Goal: Task Accomplishment & Management: Complete application form

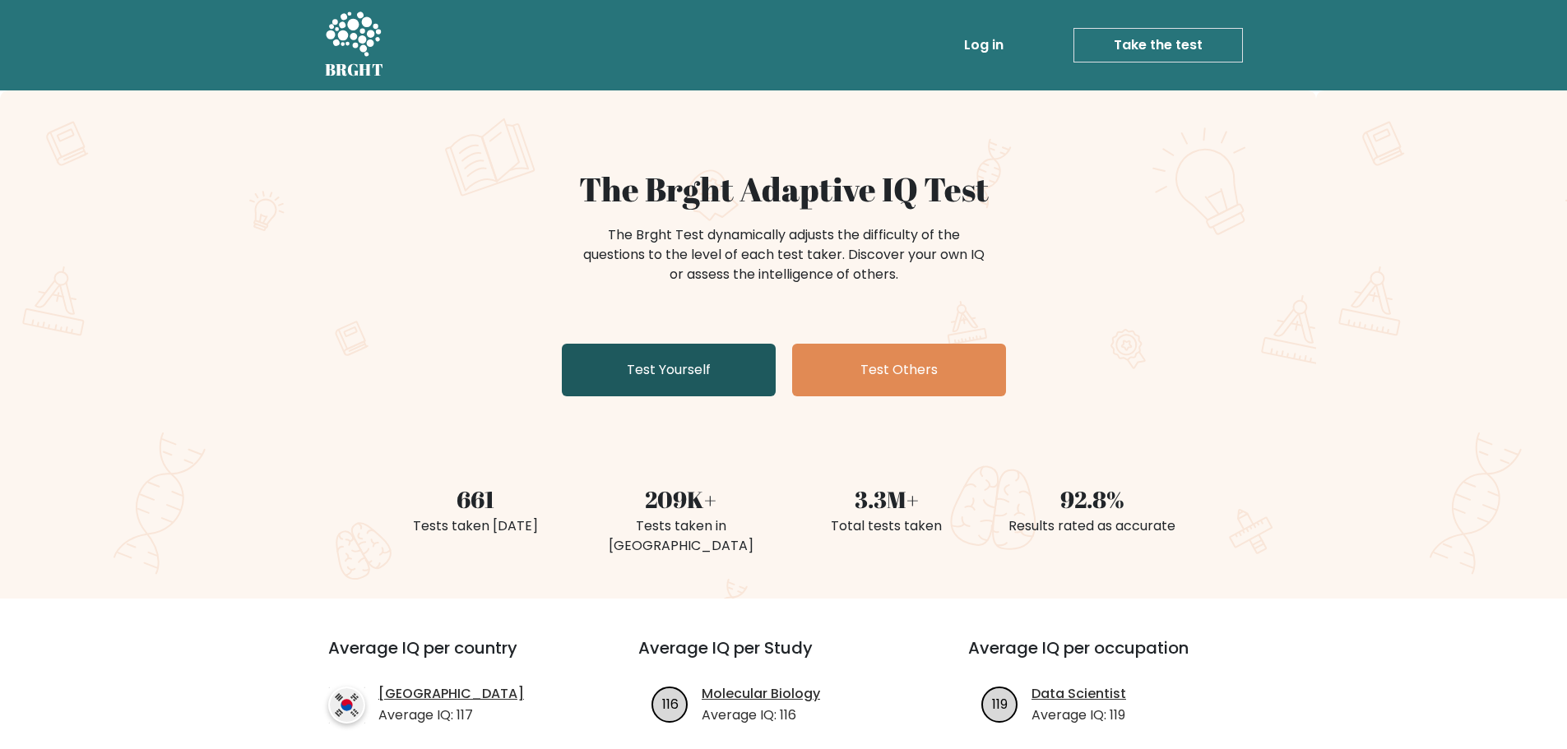
click at [761, 373] on link "Test Yourself" at bounding box center [669, 370] width 214 height 53
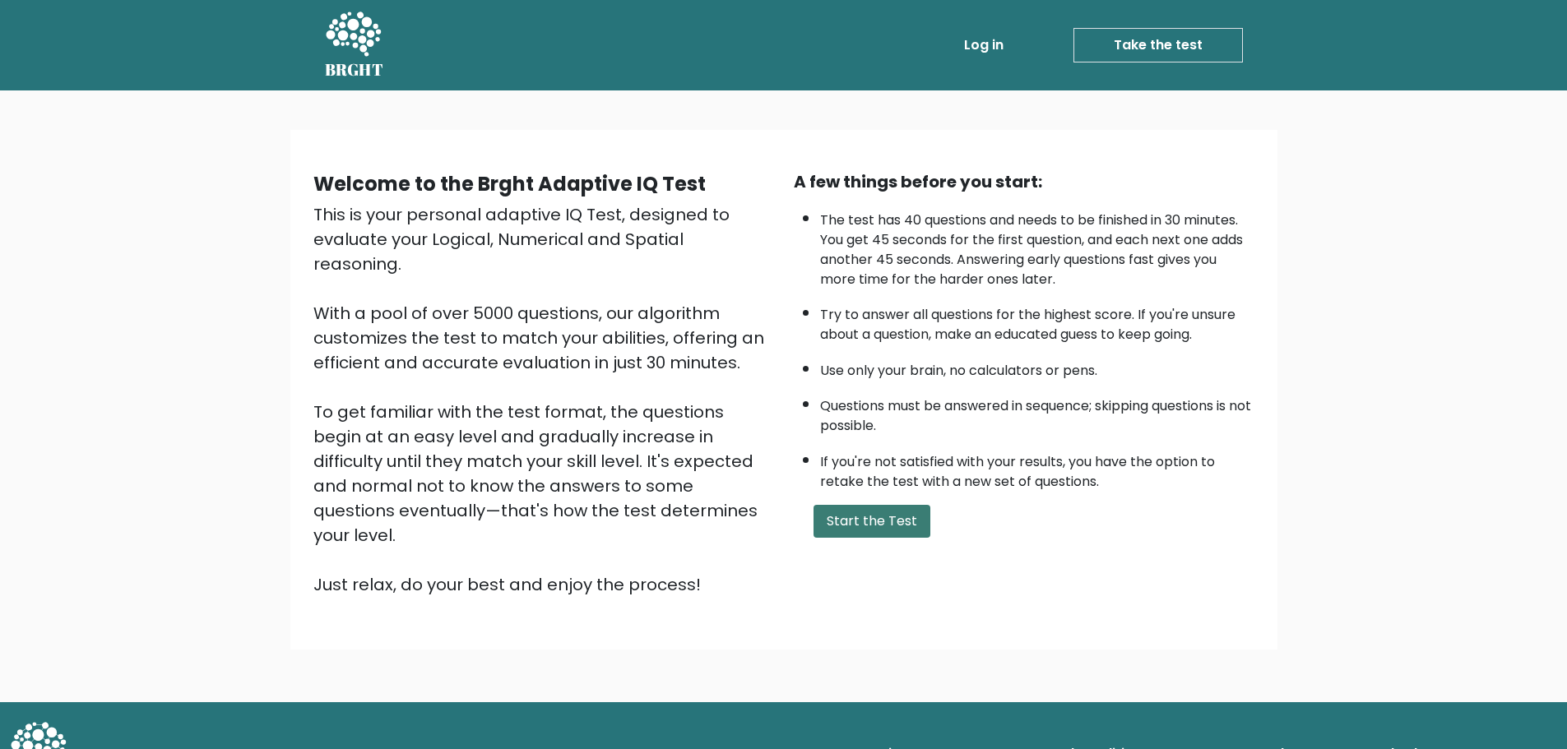
click at [896, 519] on button "Start the Test" at bounding box center [872, 521] width 117 height 33
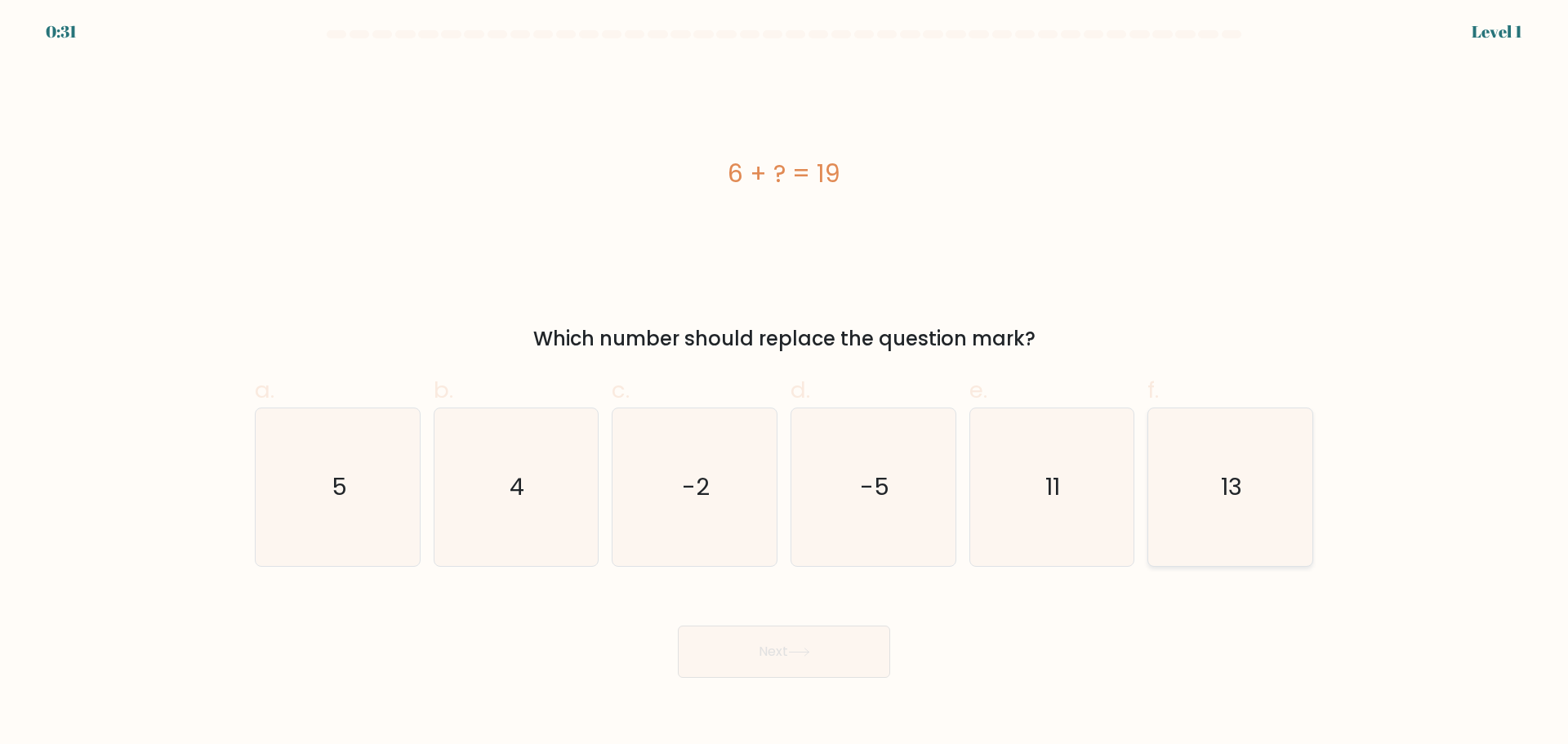
click at [1231, 484] on text "13" at bounding box center [1232, 487] width 21 height 33
click at [784, 383] on input "f. 13" at bounding box center [784, 377] width 1 height 11
radio input "true"
click at [853, 642] on button "Next" at bounding box center [784, 652] width 213 height 53
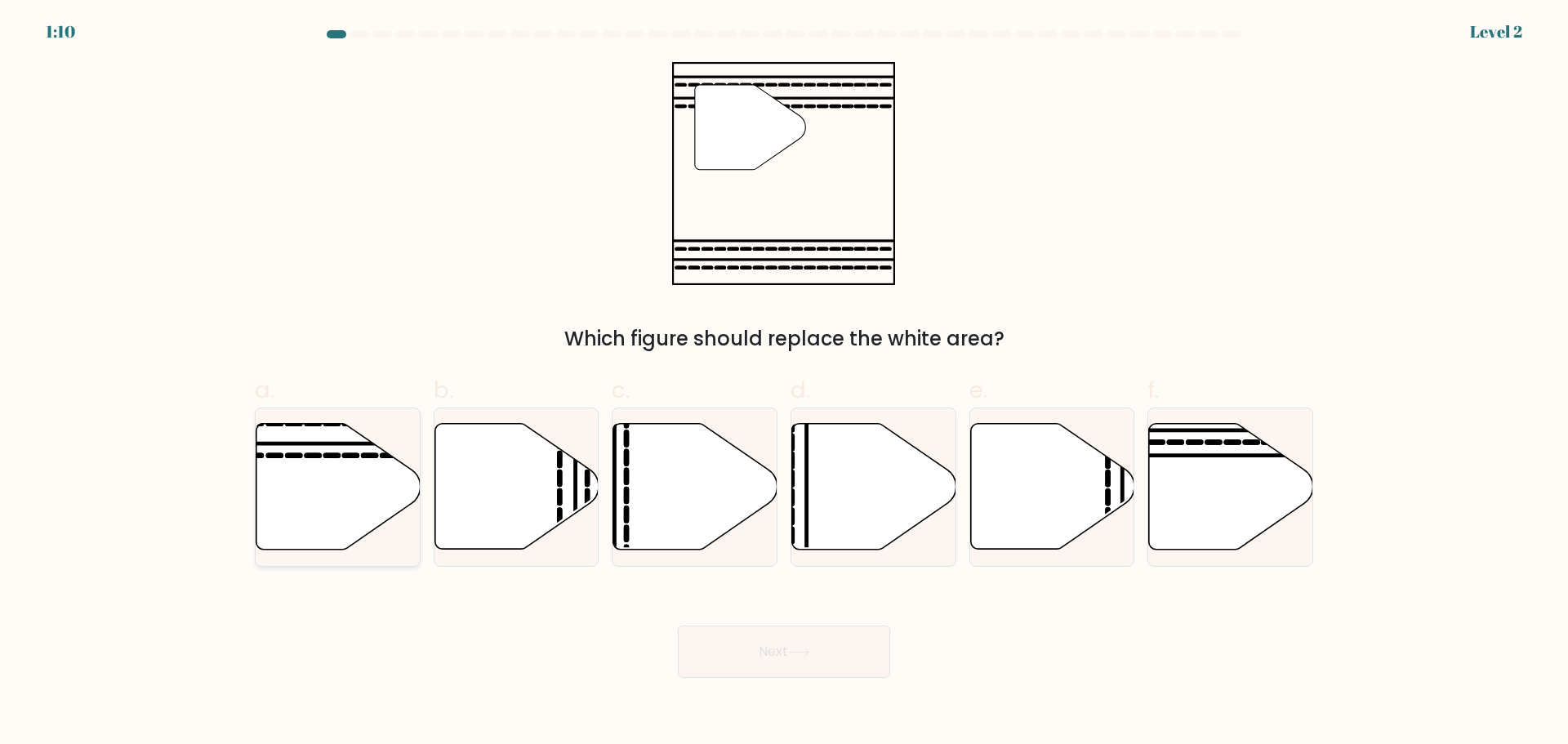
click at [376, 463] on icon at bounding box center [338, 486] width 164 height 126
click at [784, 383] on input "a." at bounding box center [784, 377] width 1 height 11
radio input "true"
click at [818, 654] on button "Next" at bounding box center [784, 652] width 213 height 53
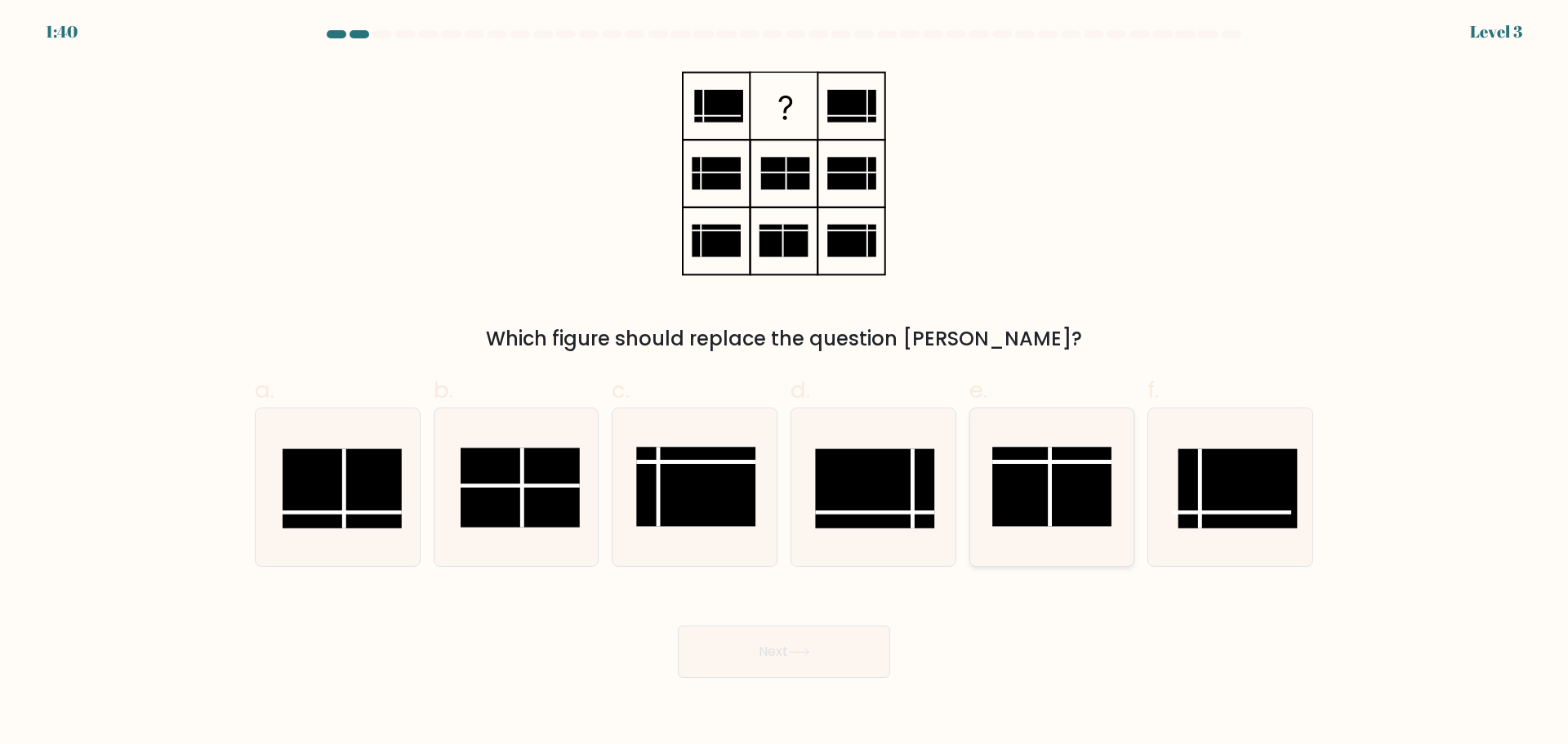
click at [1048, 509] on rect at bounding box center [1053, 487] width 119 height 79
click at [784, 383] on input "e." at bounding box center [784, 377] width 1 height 11
radio input "true"
click at [403, 493] on icon at bounding box center [338, 487] width 158 height 158
click at [784, 383] on input "a." at bounding box center [784, 377] width 1 height 11
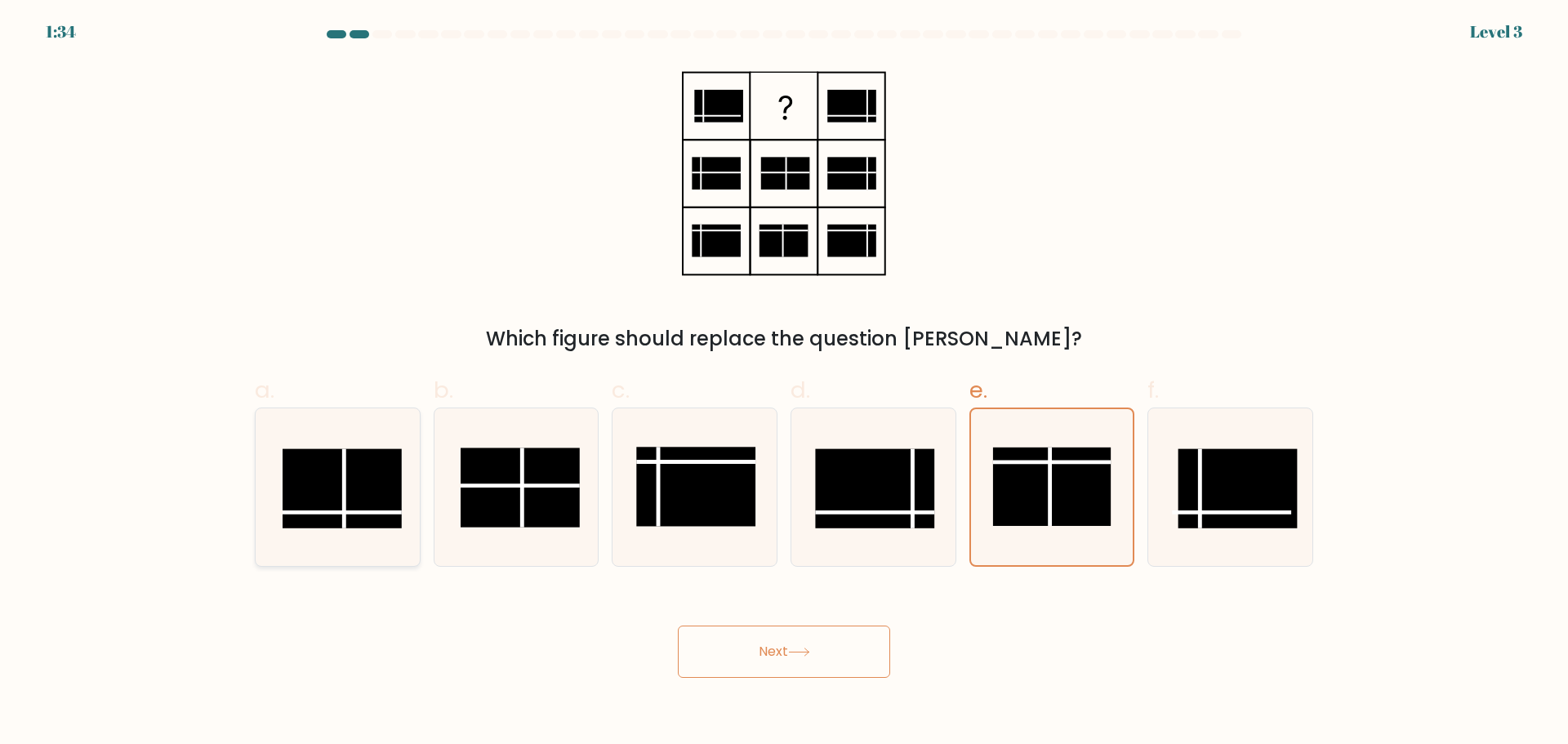
radio input "true"
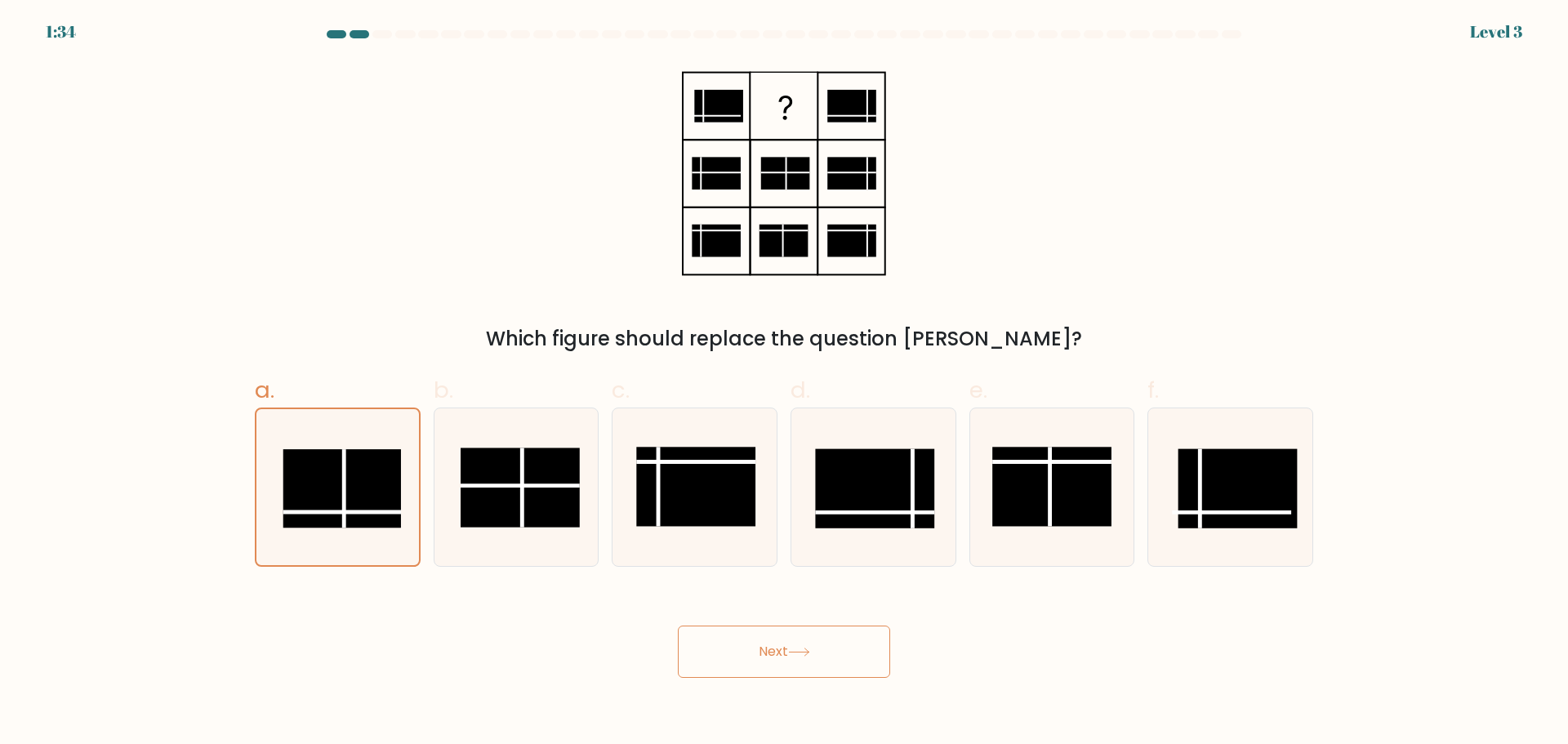
click at [858, 657] on button "Next" at bounding box center [784, 652] width 213 height 53
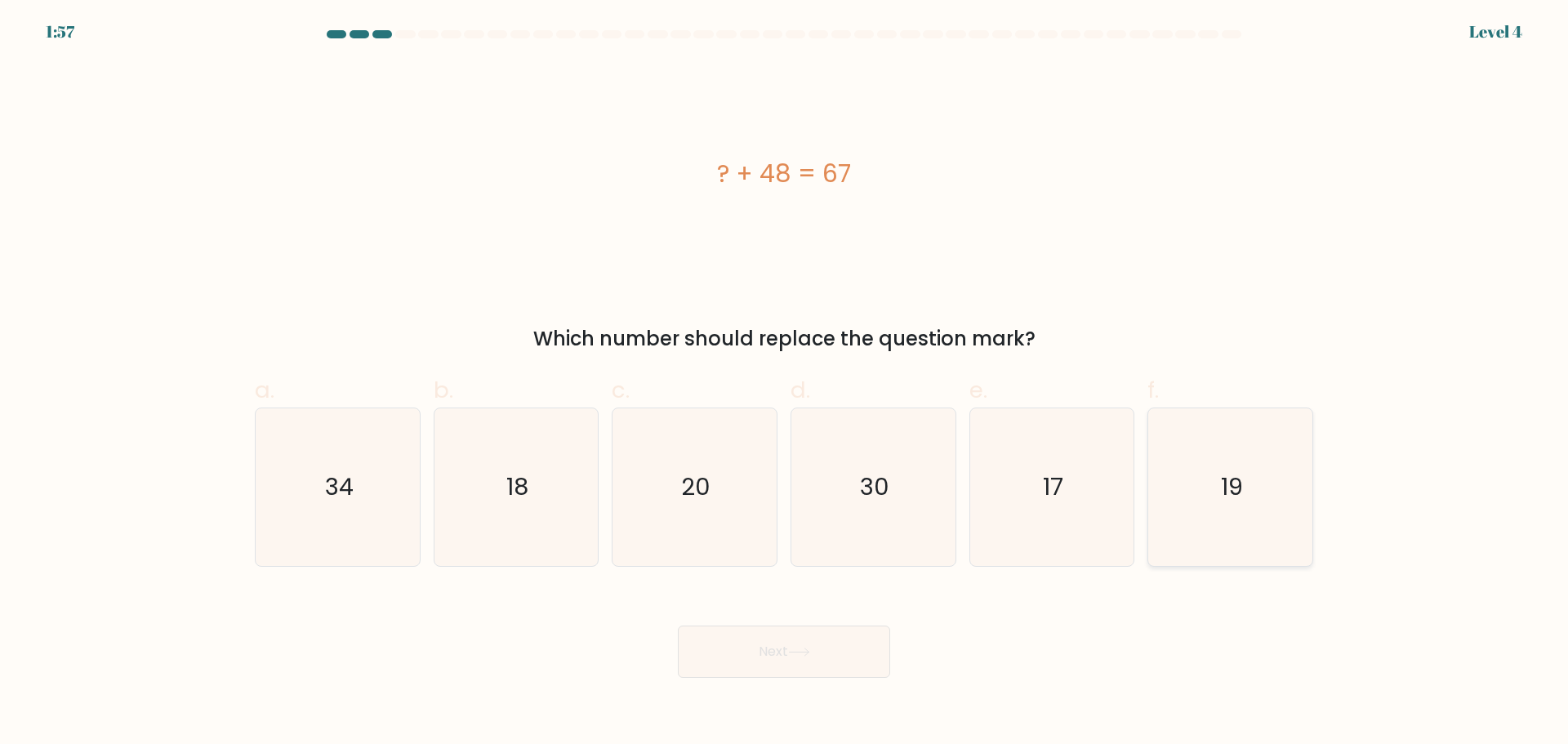
click at [1261, 497] on icon "19" at bounding box center [1230, 487] width 158 height 158
click at [784, 383] on input "f. 19" at bounding box center [784, 377] width 1 height 11
radio input "true"
click at [807, 657] on icon at bounding box center [799, 652] width 22 height 9
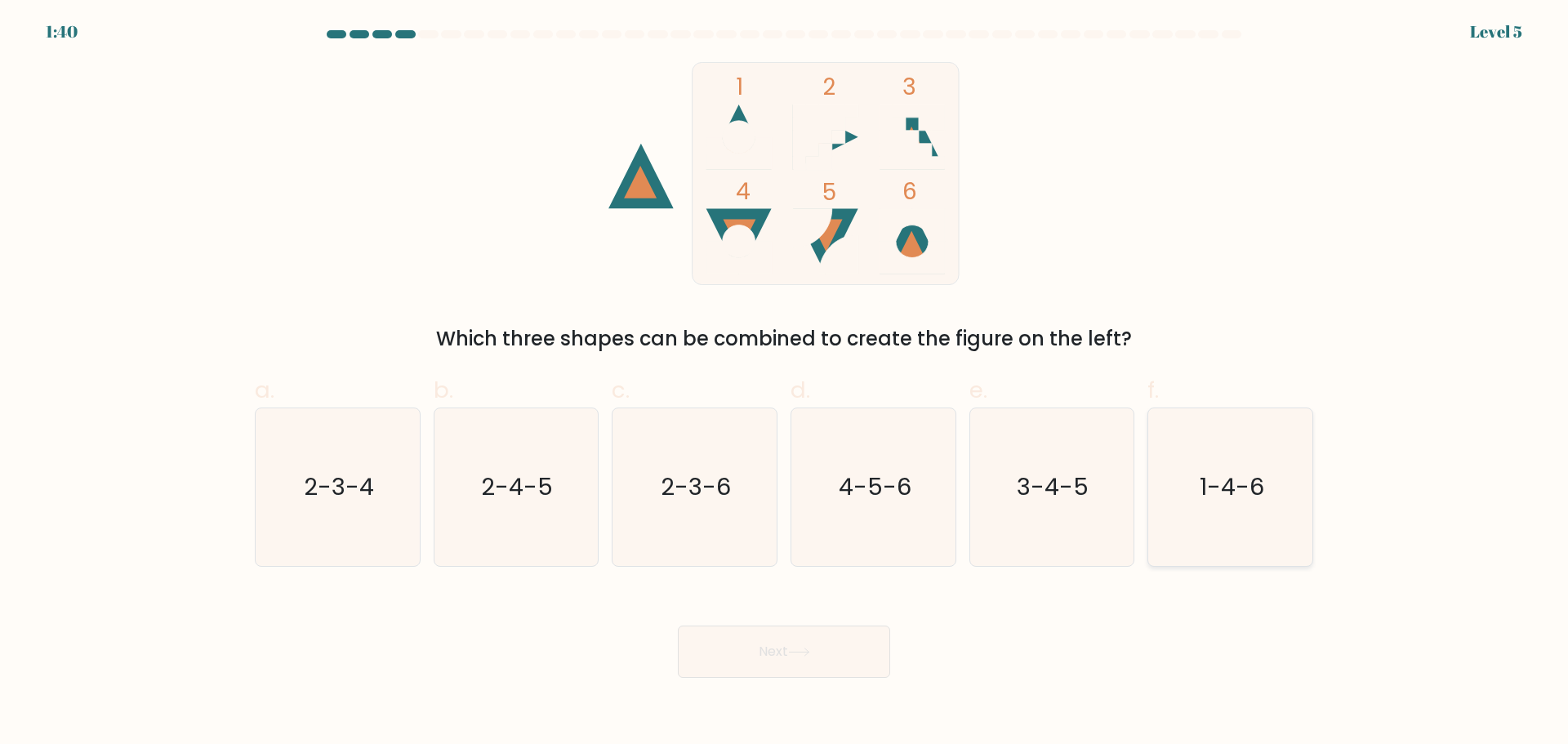
click at [1220, 509] on icon "1-4-6" at bounding box center [1230, 487] width 158 height 158
click at [784, 383] on input "f. 1-4-6" at bounding box center [784, 377] width 1 height 11
radio input "true"
click at [819, 649] on button "Next" at bounding box center [784, 652] width 213 height 53
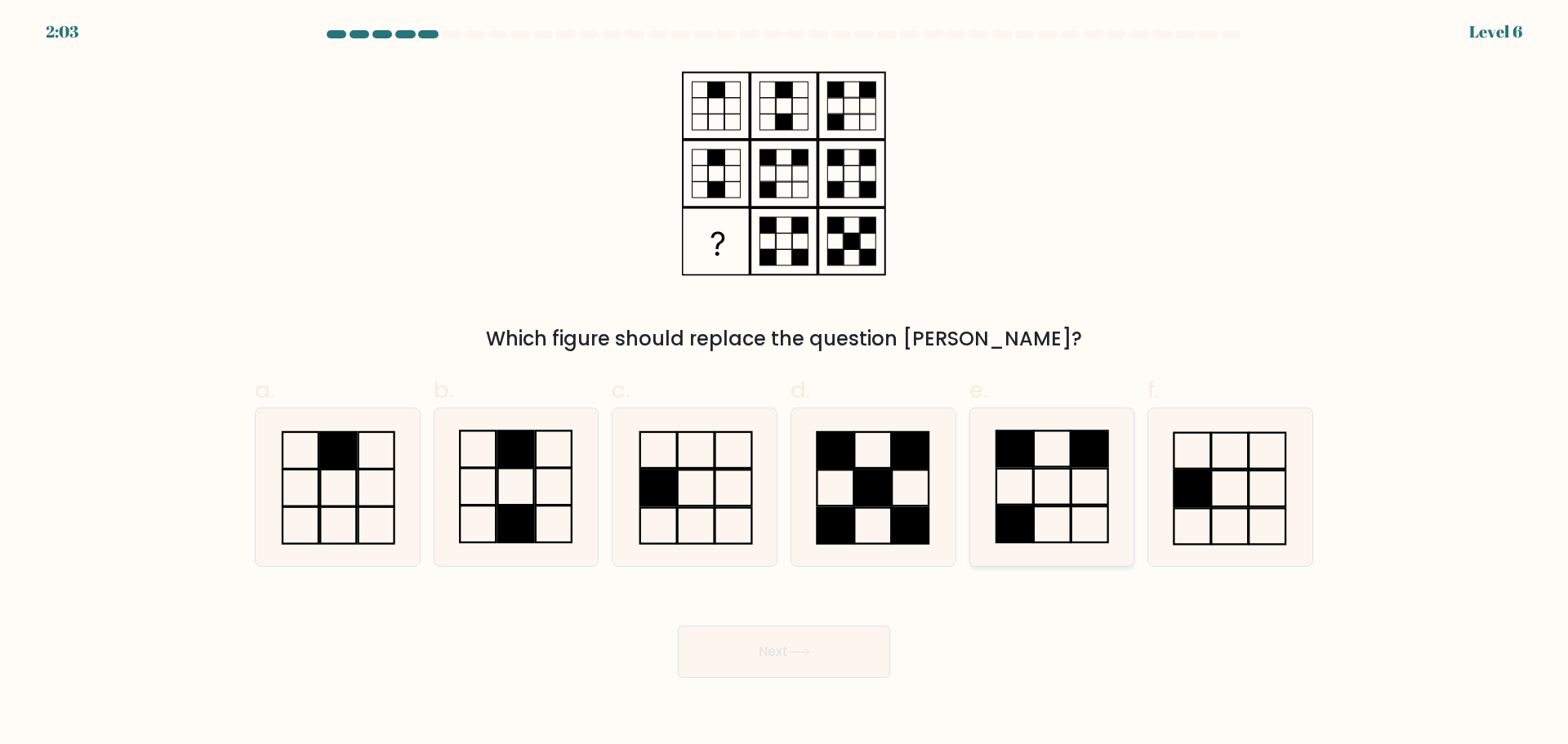
click at [1048, 505] on rect at bounding box center [1052, 486] width 37 height 36
click at [784, 383] on input "e." at bounding box center [784, 377] width 1 height 11
radio input "true"
click at [813, 636] on button "Next" at bounding box center [784, 652] width 213 height 53
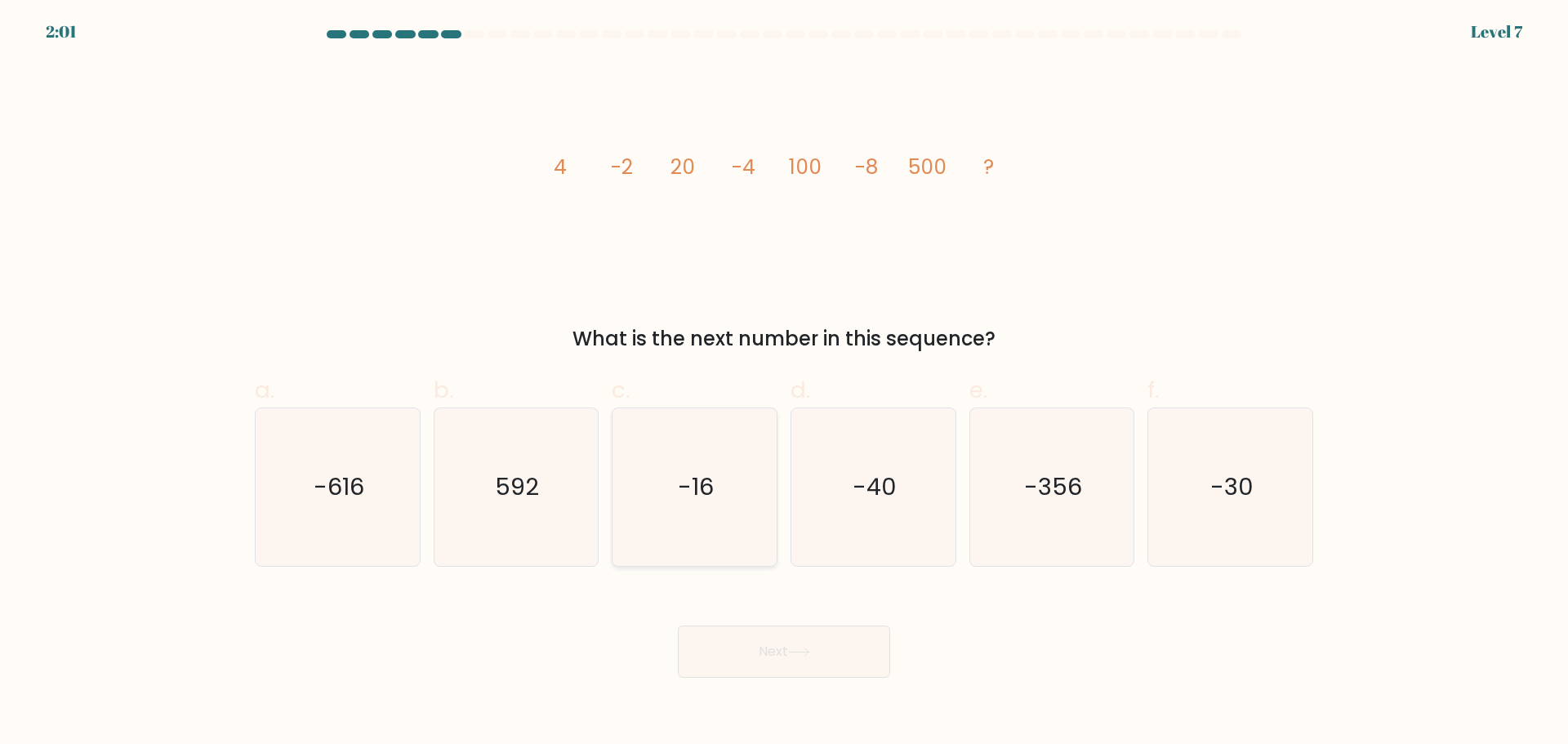
click at [747, 491] on icon "-16" at bounding box center [694, 487] width 158 height 158
click at [784, 383] on input "c. -16" at bounding box center [784, 377] width 1 height 11
radio input "true"
drag, startPoint x: 840, startPoint y: 654, endPoint x: 849, endPoint y: 637, distance: 19.2
click at [841, 653] on button "Next" at bounding box center [784, 652] width 213 height 53
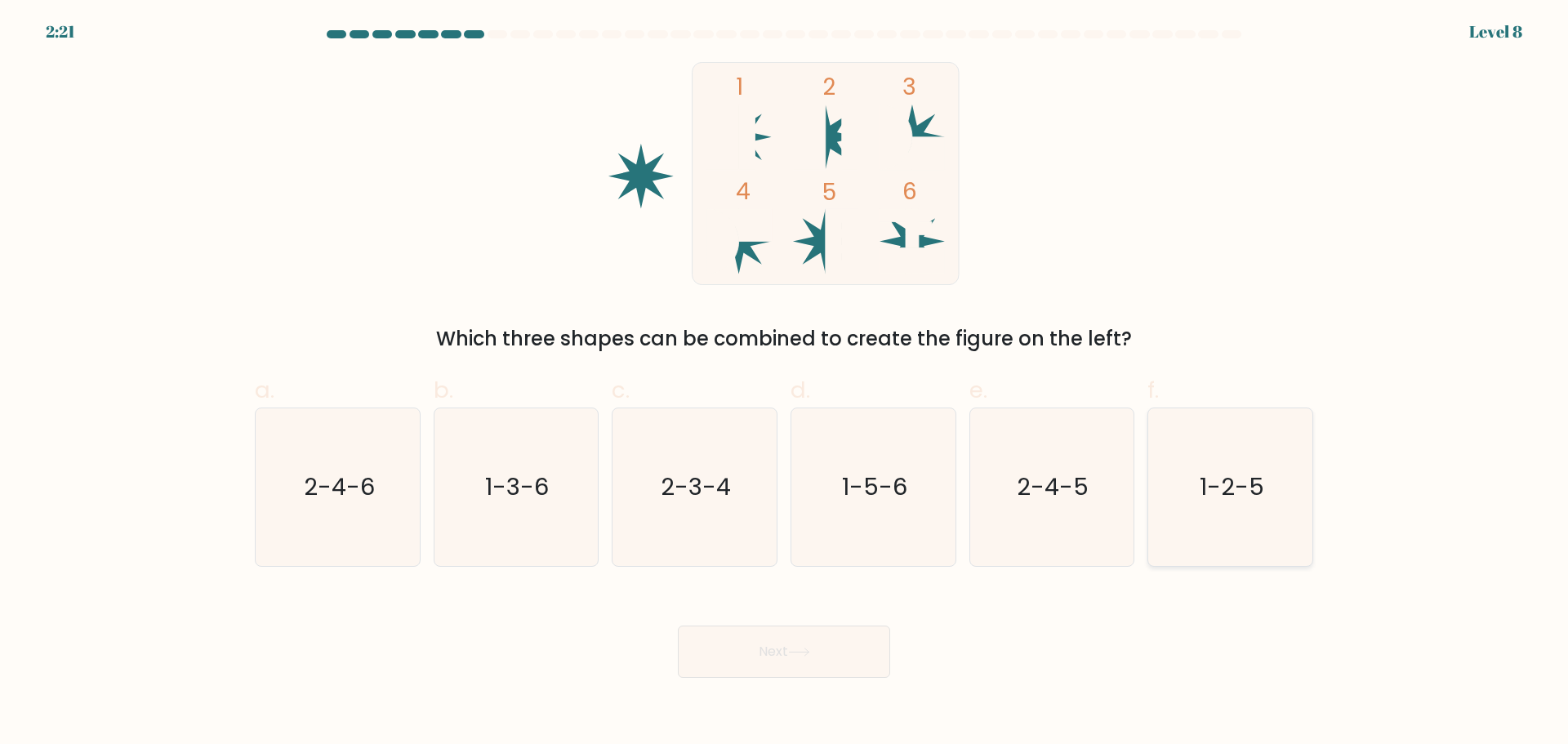
click at [1244, 515] on icon "1-2-5" at bounding box center [1230, 487] width 158 height 158
click at [784, 383] on input "f. 1-2-5" at bounding box center [784, 377] width 1 height 11
radio input "true"
click at [821, 652] on button "Next" at bounding box center [784, 652] width 213 height 53
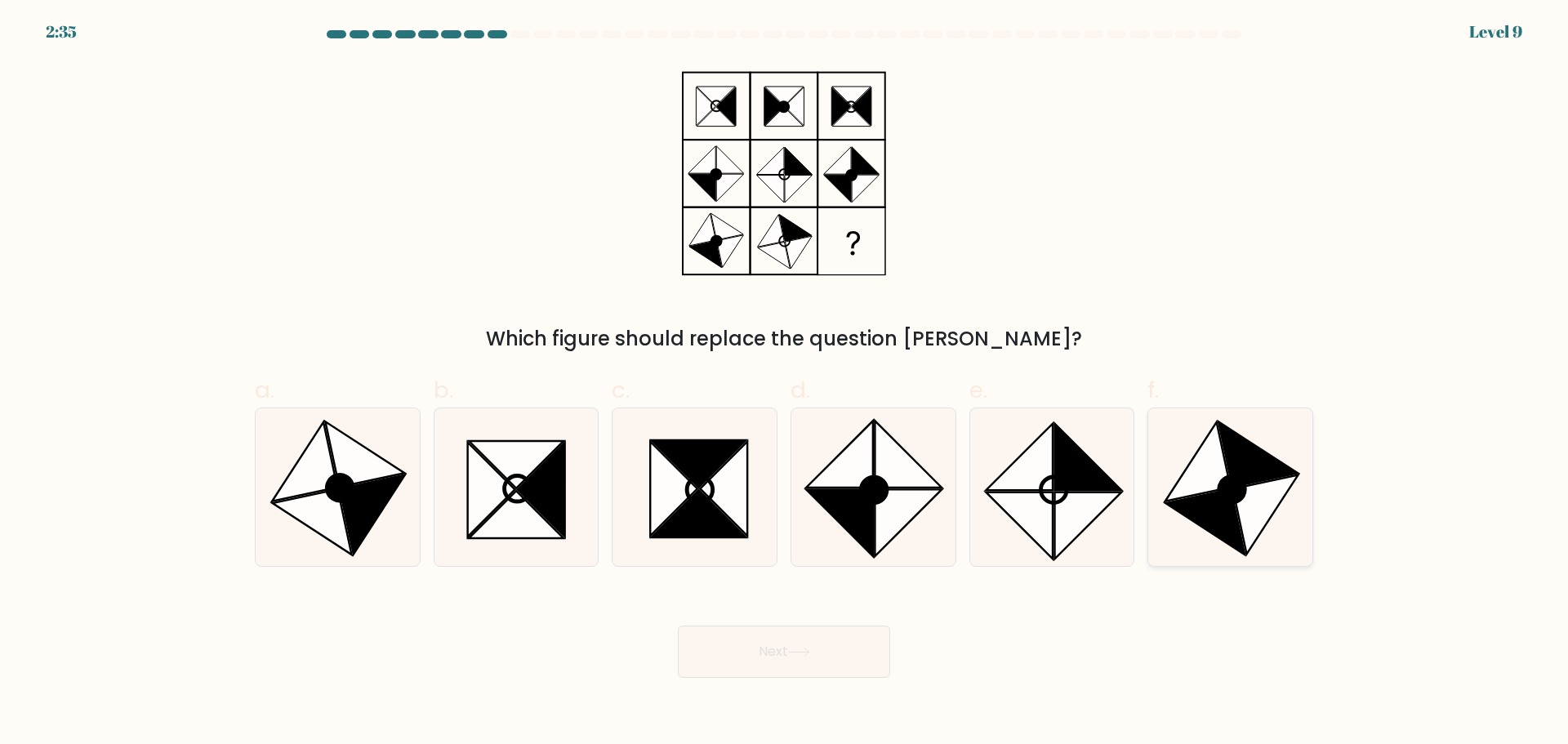
drag, startPoint x: 1224, startPoint y: 479, endPoint x: 1213, endPoint y: 487, distance: 13.6
click at [1225, 479] on icon at bounding box center [1232, 490] width 26 height 26
click at [784, 383] on input "f." at bounding box center [784, 377] width 1 height 11
radio input "true"
click at [816, 655] on button "Next" at bounding box center [784, 652] width 213 height 53
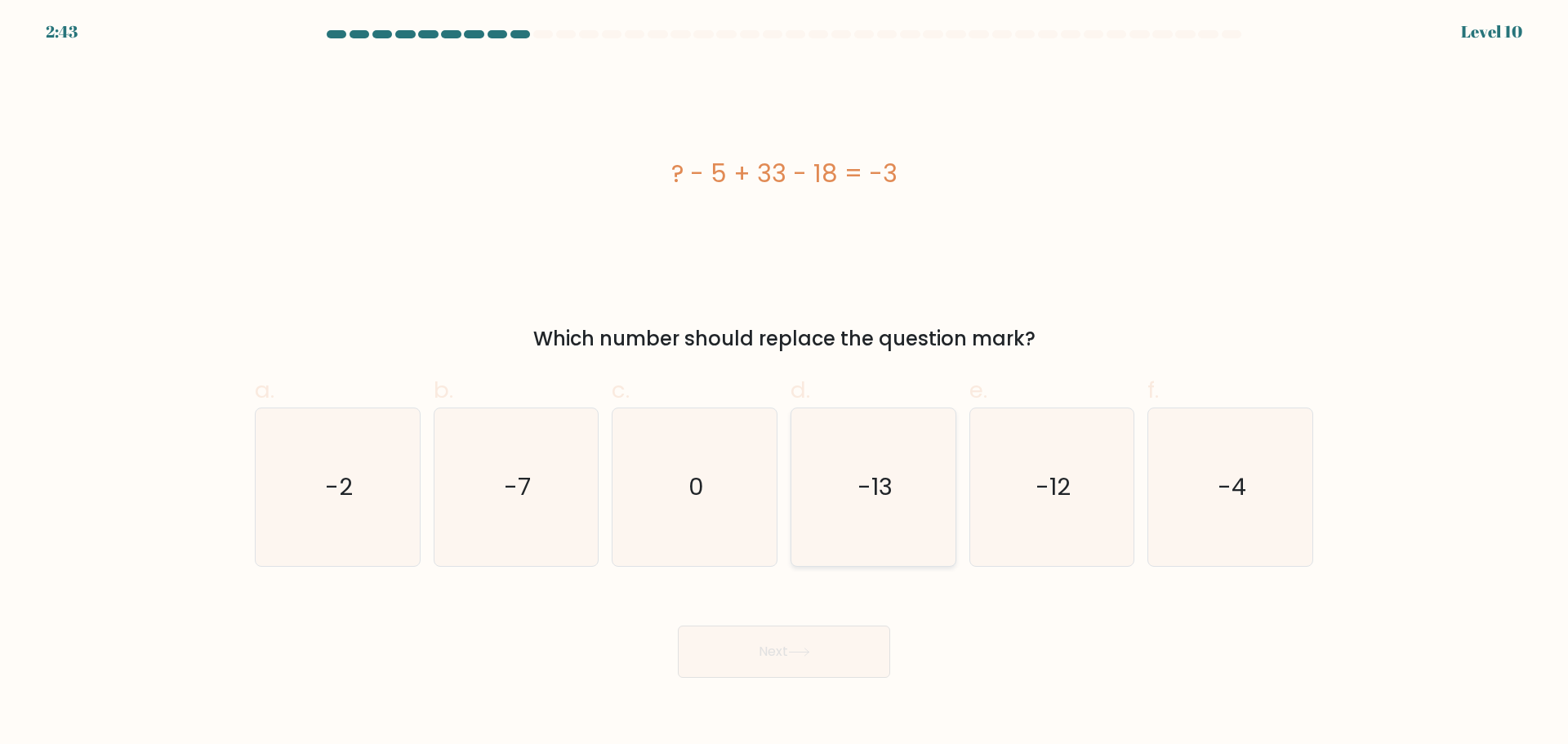
click at [898, 472] on icon "-13" at bounding box center [873, 487] width 158 height 158
click at [784, 383] on input "d. -13" at bounding box center [784, 377] width 1 height 11
radio input "true"
click at [848, 647] on button "Next" at bounding box center [784, 652] width 213 height 53
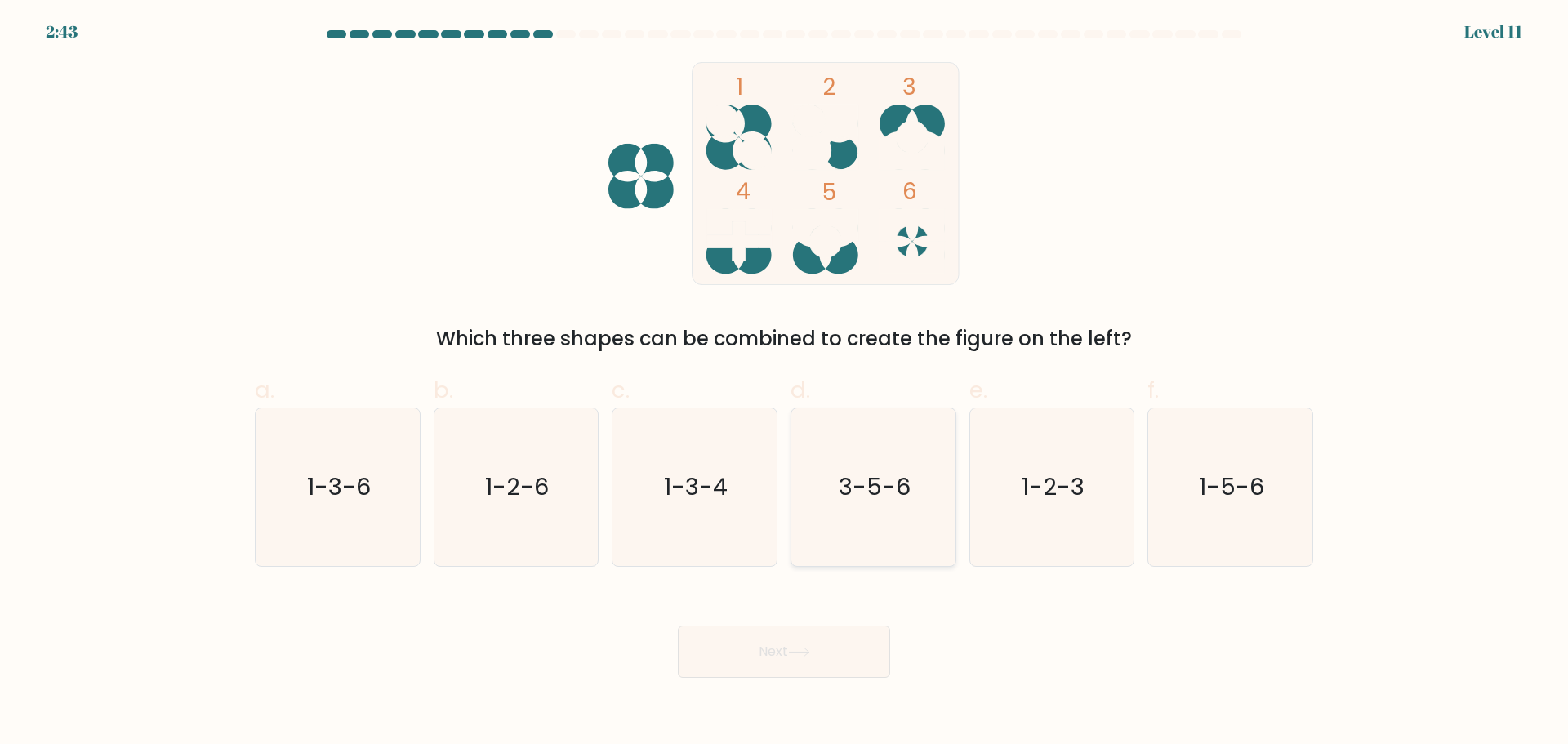
click at [898, 474] on text "3-5-6" at bounding box center [875, 487] width 71 height 33
click at [784, 383] on input "d. 3-5-6" at bounding box center [784, 377] width 1 height 11
radio input "true"
click at [829, 646] on button "Next" at bounding box center [784, 652] width 213 height 53
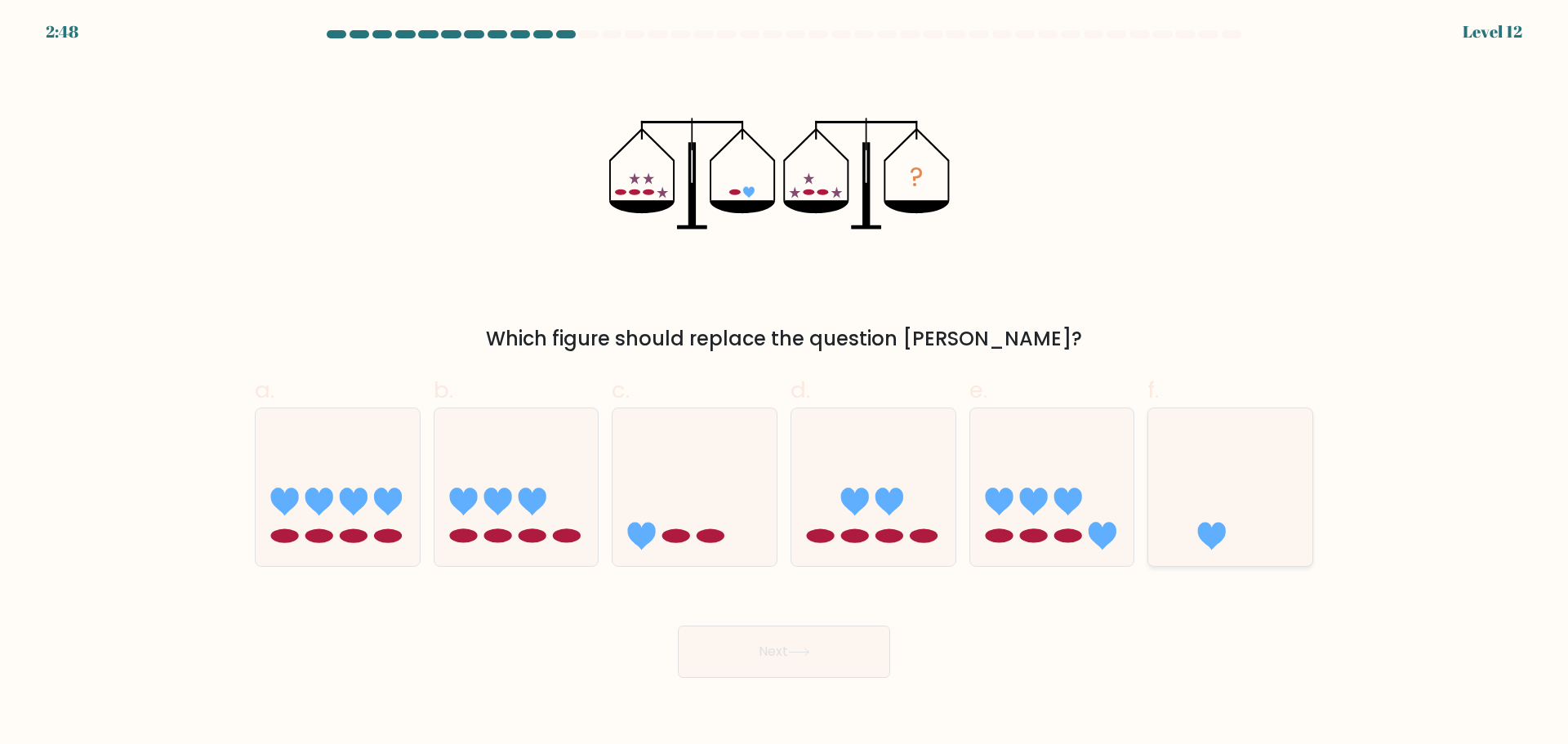
click at [1214, 500] on icon at bounding box center [1230, 487] width 164 height 136
click at [784, 383] on input "f." at bounding box center [784, 377] width 1 height 11
radio input "true"
click at [764, 641] on button "Next" at bounding box center [784, 652] width 213 height 53
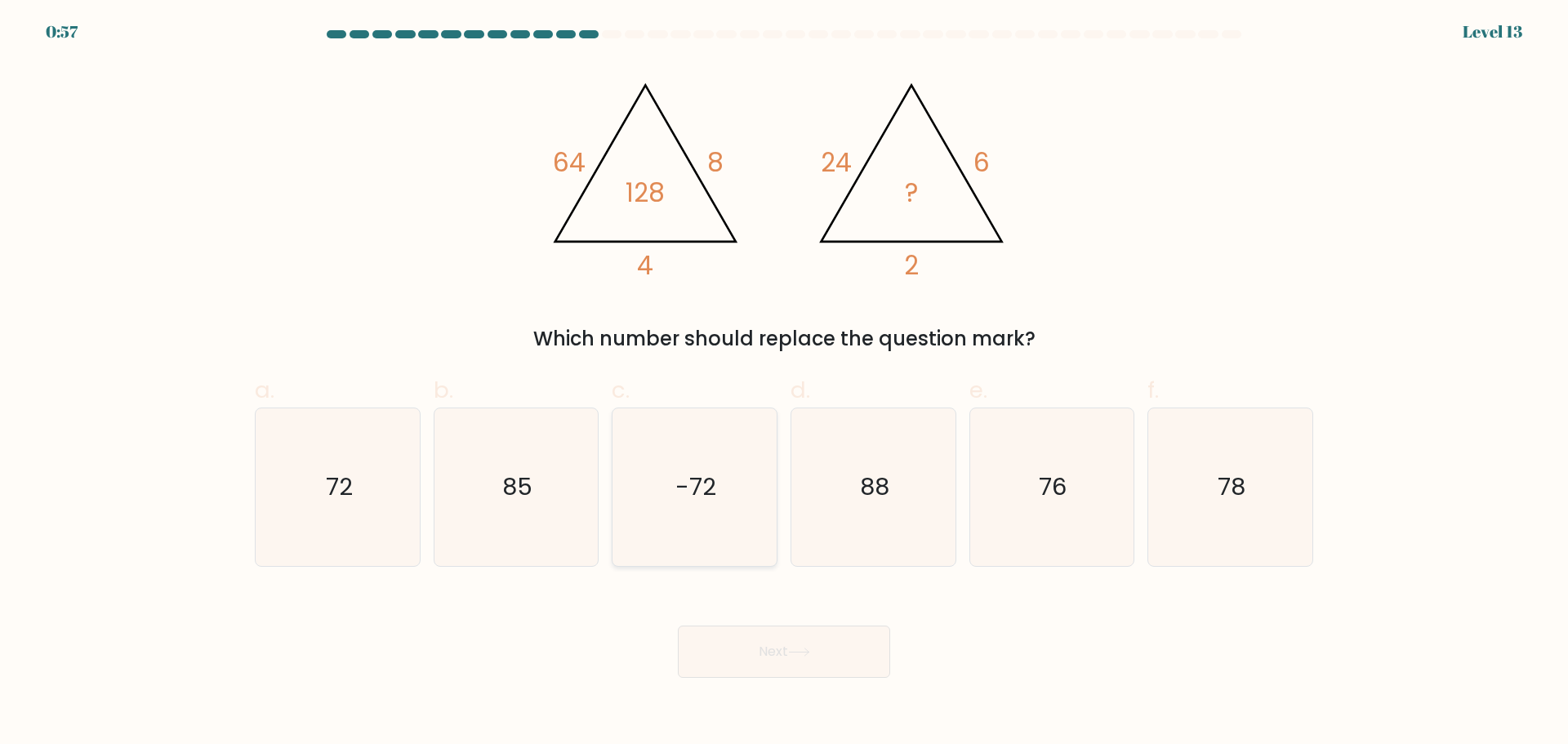
click at [704, 487] on text "-72" at bounding box center [696, 487] width 41 height 33
click at [784, 383] on input "c. -72" at bounding box center [784, 377] width 1 height 11
radio input "true"
click at [360, 521] on icon "72" at bounding box center [338, 487] width 158 height 158
click at [784, 383] on input "a. 72" at bounding box center [784, 377] width 1 height 11
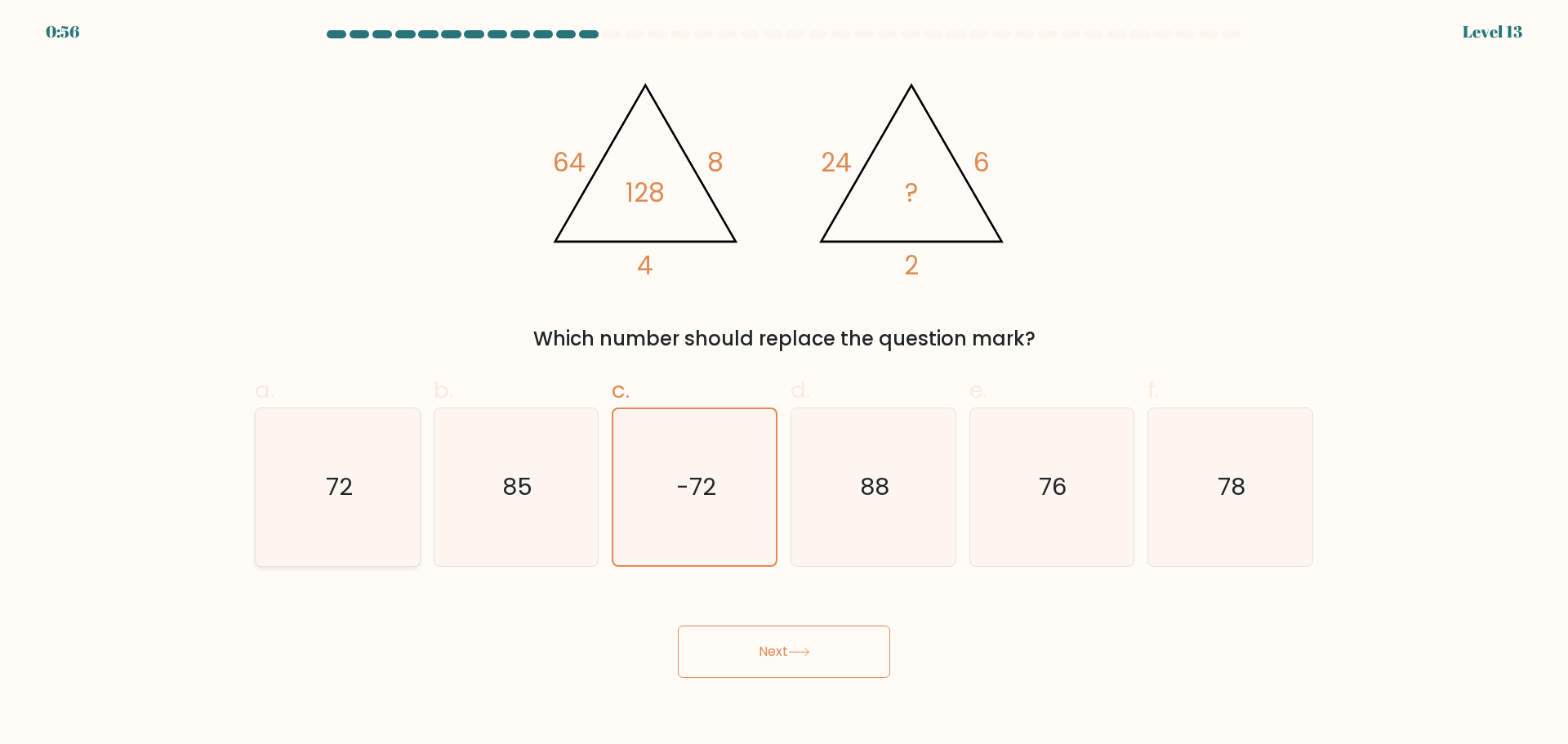
radio input "true"
click at [826, 643] on button "Next" at bounding box center [784, 652] width 213 height 53
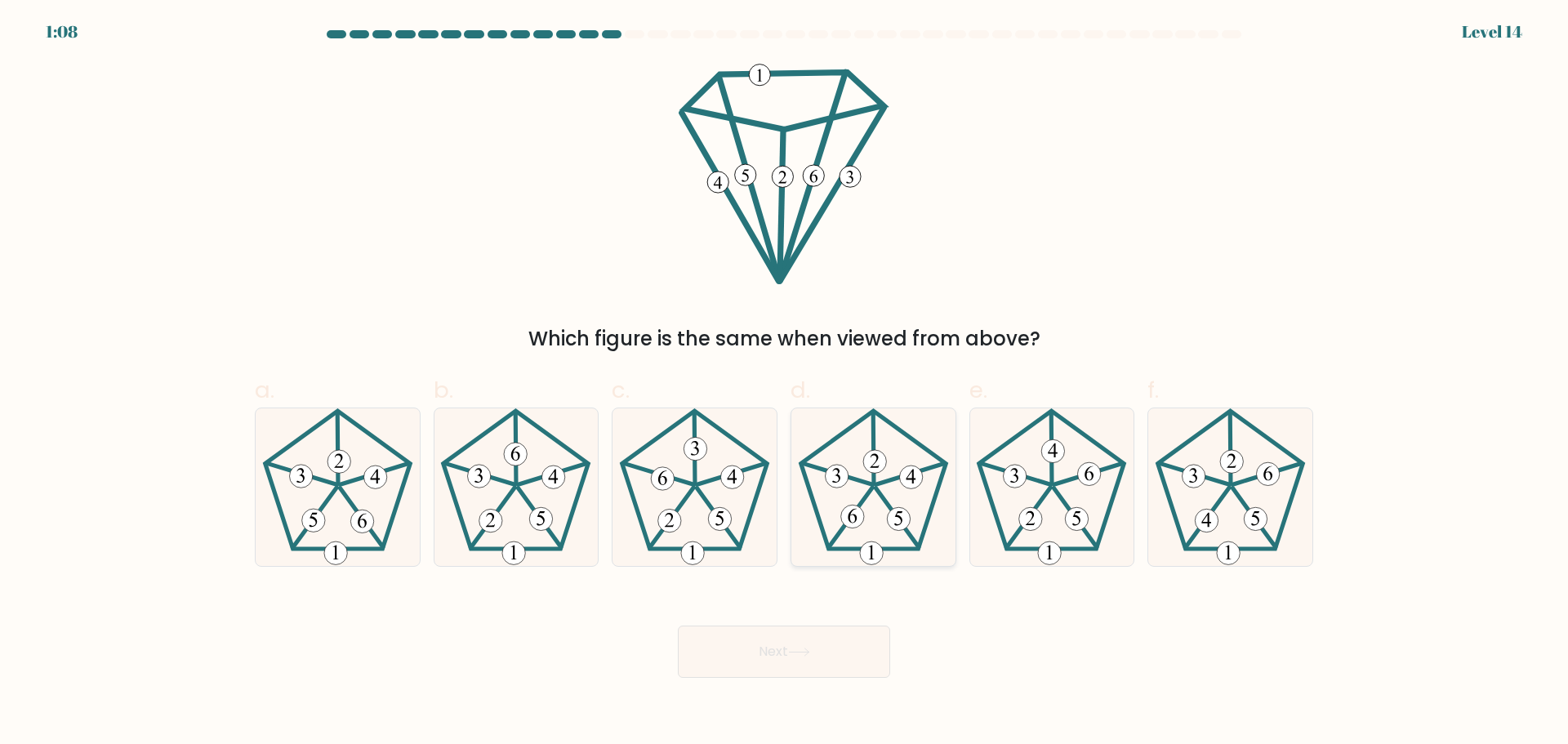
click at [893, 430] on icon at bounding box center [873, 487] width 158 height 158
click at [784, 383] on input "d." at bounding box center [784, 377] width 1 height 11
radio input "true"
click at [815, 647] on button "Next" at bounding box center [784, 652] width 213 height 53
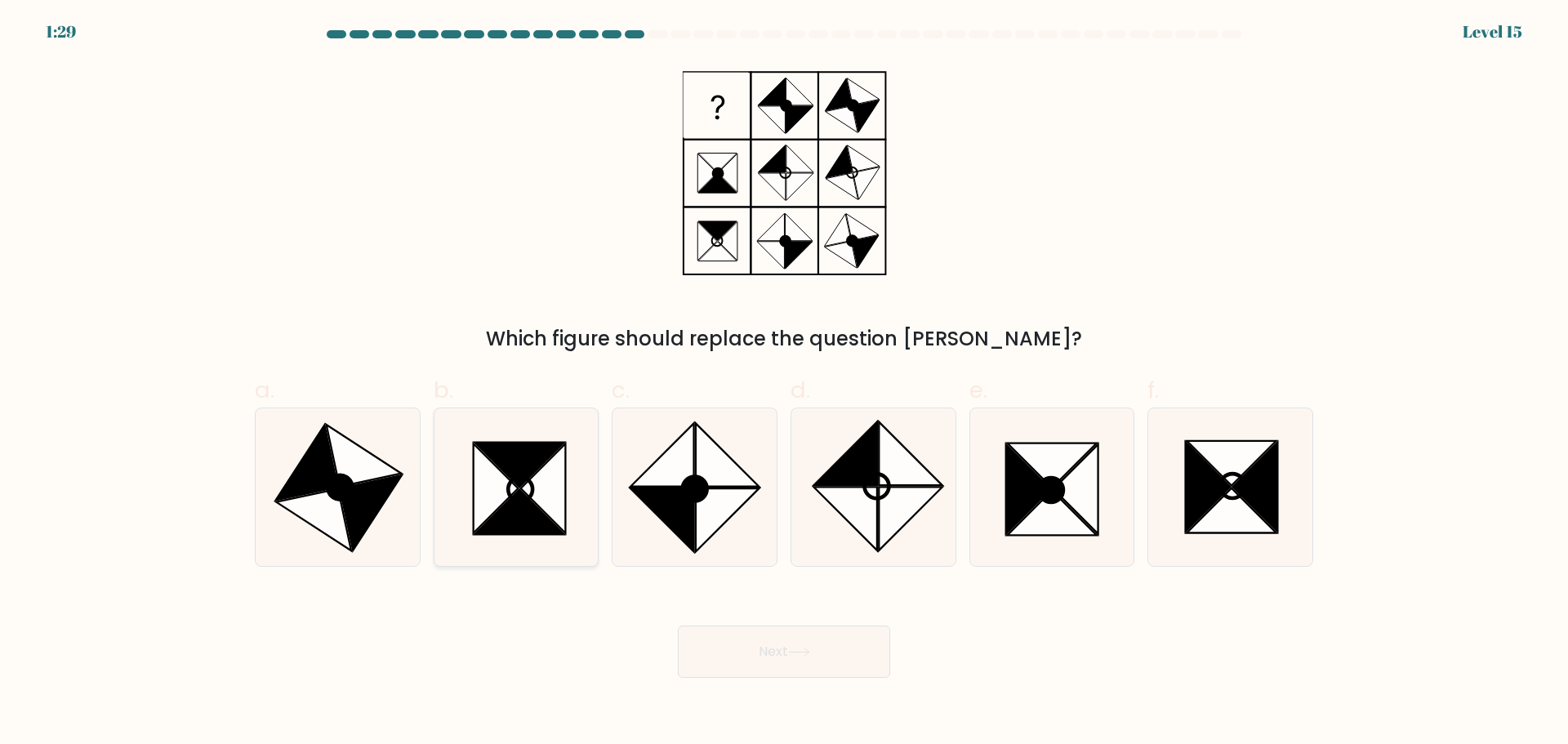
click at [535, 532] on icon at bounding box center [520, 512] width 89 height 45
click at [784, 383] on input "b." at bounding box center [784, 377] width 1 height 11
radio input "true"
click at [787, 656] on button "Next" at bounding box center [784, 652] width 213 height 53
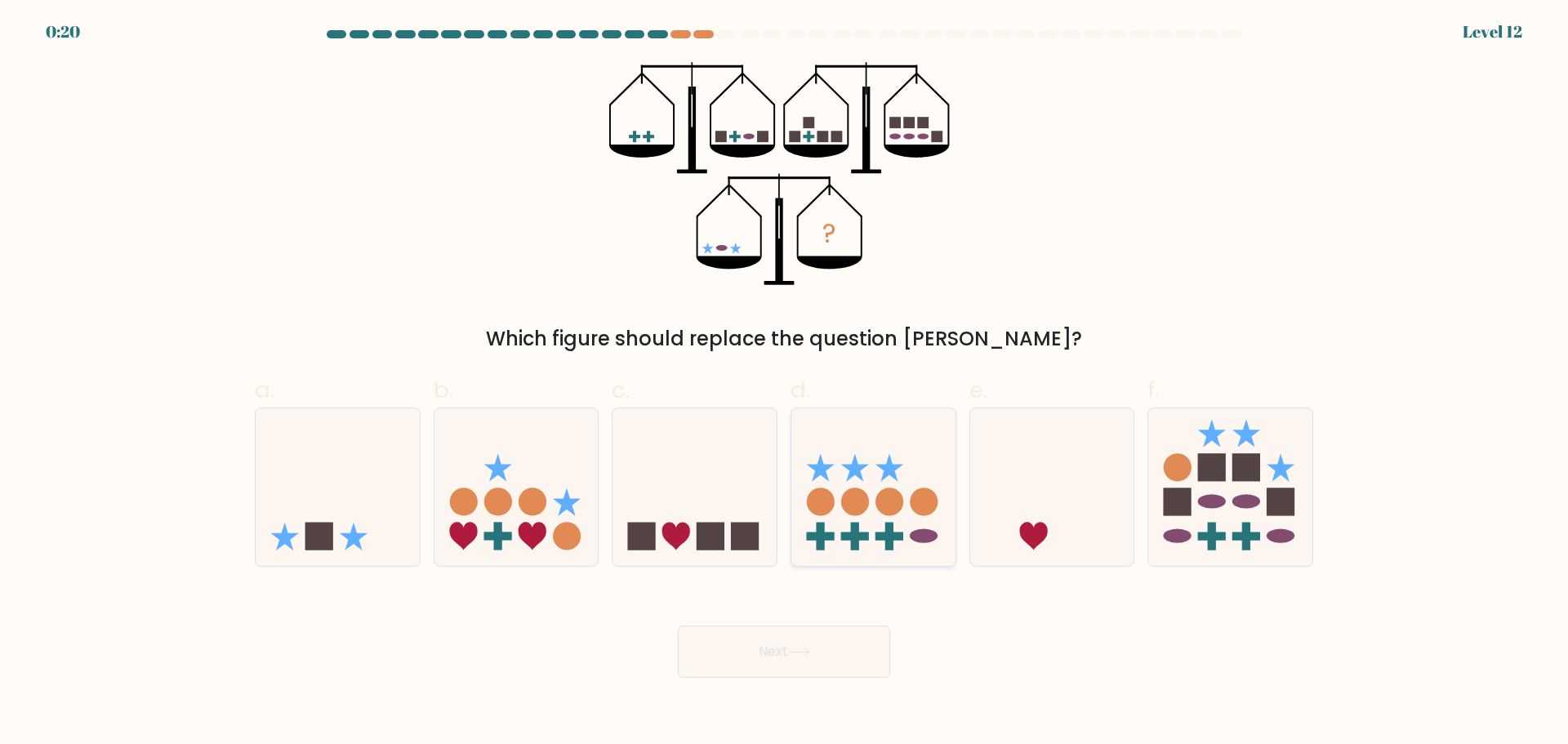
click at [866, 517] on icon at bounding box center [873, 487] width 164 height 136
click at [784, 383] on input "d." at bounding box center [784, 377] width 1 height 11
radio input "true"
click at [816, 649] on button "Next" at bounding box center [784, 652] width 213 height 53
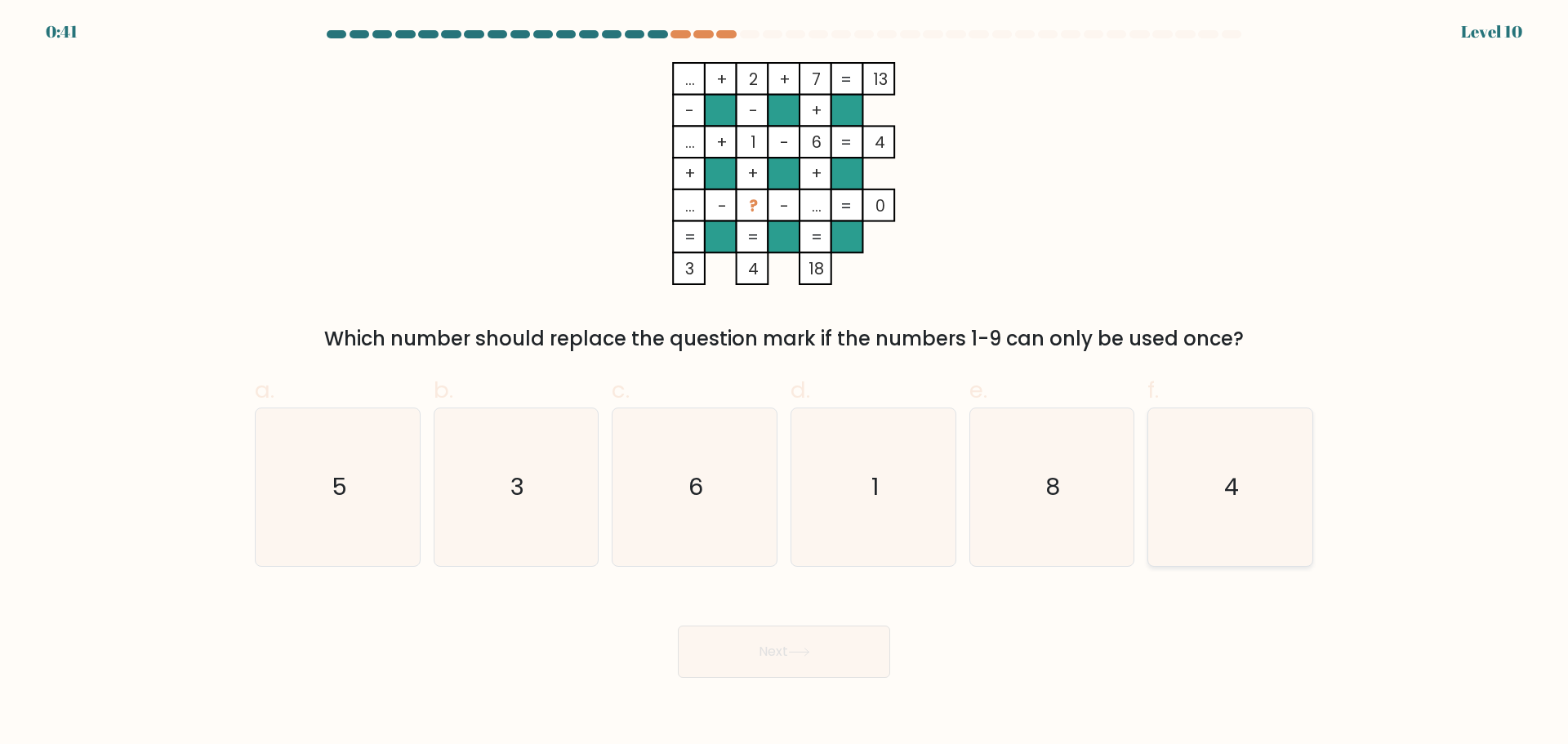
click at [1183, 457] on icon "4" at bounding box center [1230, 487] width 158 height 158
click at [784, 383] on input "f. 4" at bounding box center [784, 377] width 1 height 11
radio input "true"
click at [797, 647] on button "Next" at bounding box center [784, 652] width 213 height 53
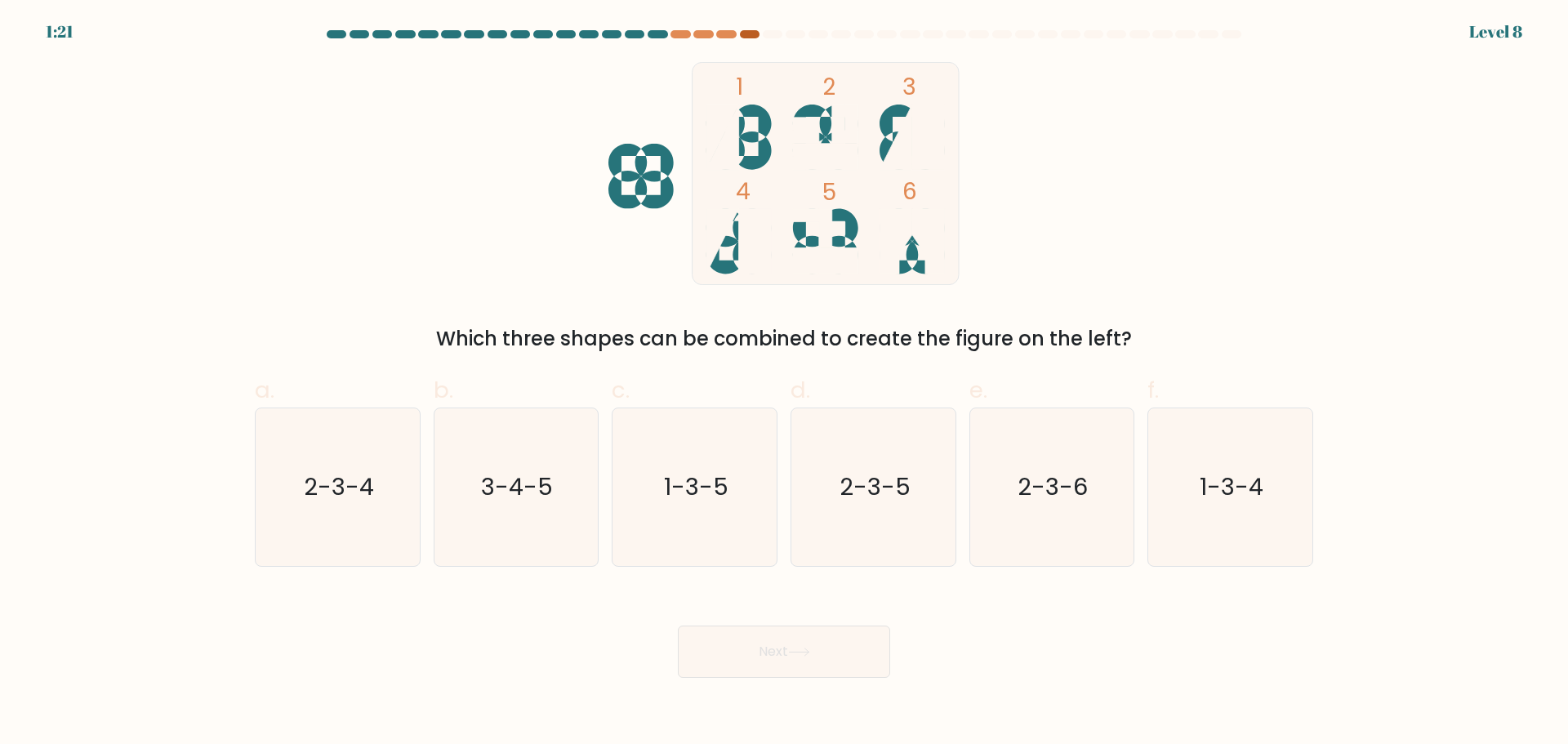
click at [752, 35] on div at bounding box center [750, 34] width 20 height 8
click at [719, 37] on div at bounding box center [726, 34] width 20 height 8
click at [752, 38] on div at bounding box center [750, 34] width 20 height 8
drag, startPoint x: 635, startPoint y: 31, endPoint x: 655, endPoint y: 36, distance: 20.6
click at [636, 31] on div at bounding box center [635, 34] width 20 height 8
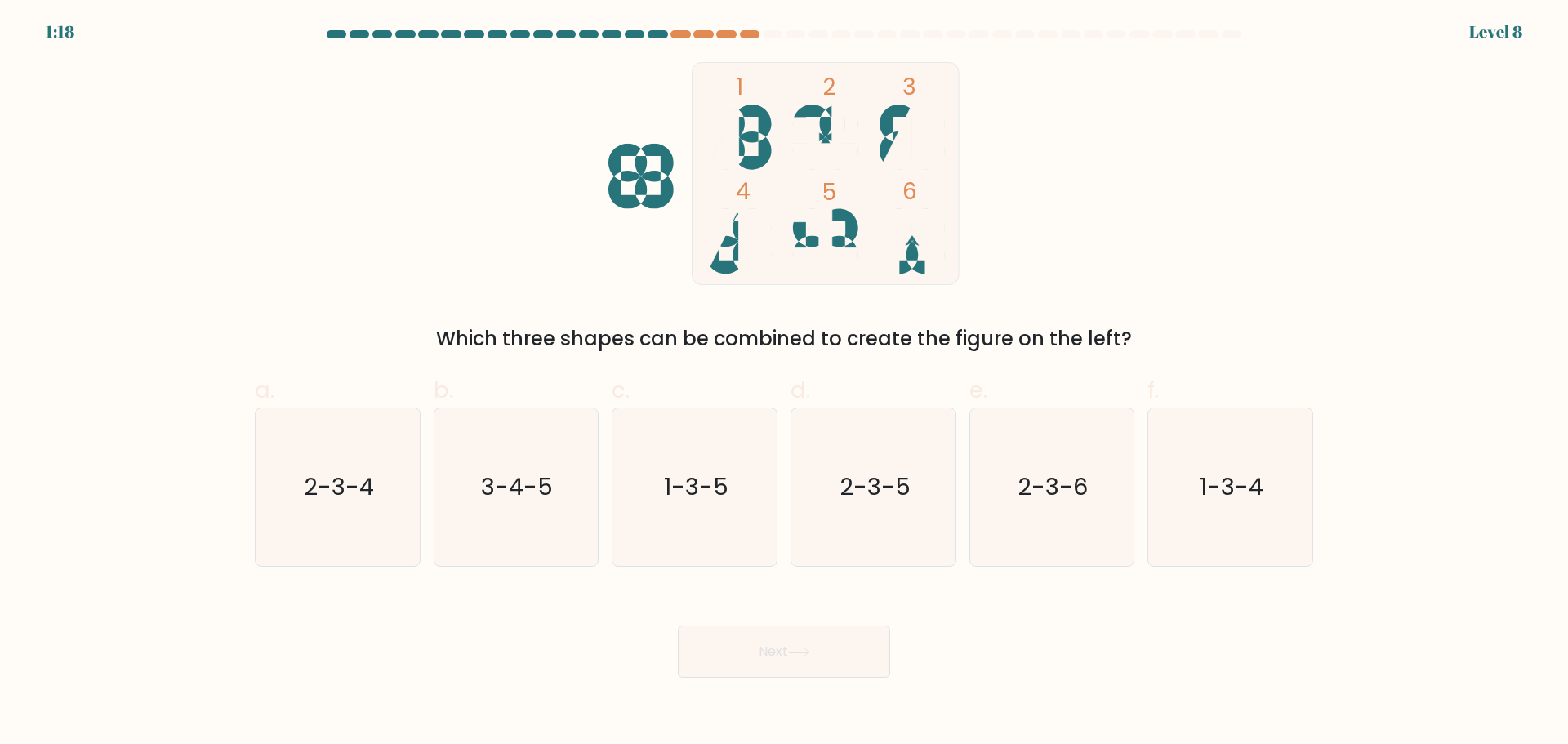
click at [656, 36] on div at bounding box center [657, 34] width 20 height 8
drag, startPoint x: 1222, startPoint y: 481, endPoint x: 1011, endPoint y: 569, distance: 228.6
click at [1221, 481] on text "1-3-4" at bounding box center [1232, 487] width 64 height 33
click at [784, 383] on input "f. 1-3-4" at bounding box center [784, 377] width 1 height 11
radio input "true"
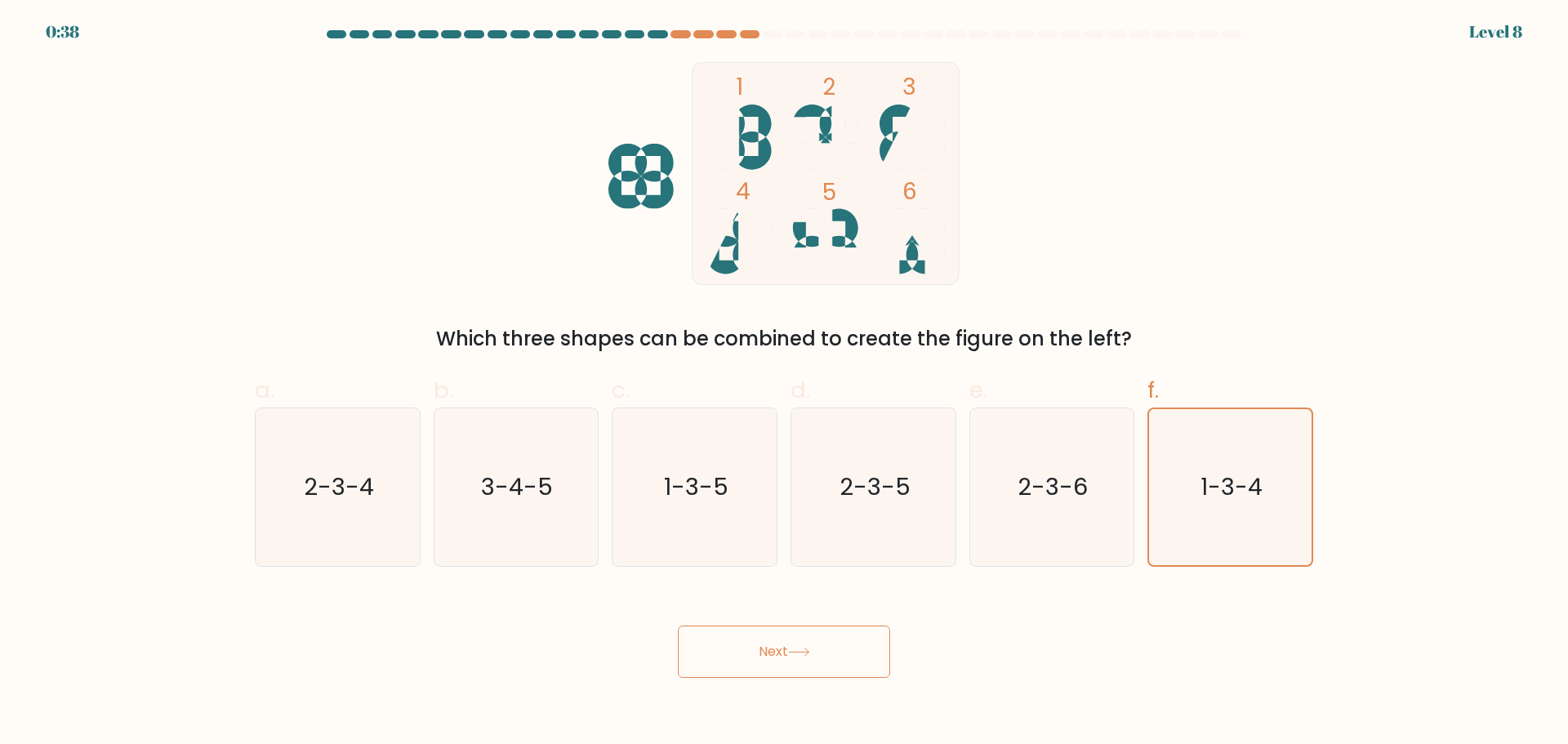
click at [853, 654] on button "Next" at bounding box center [784, 652] width 213 height 53
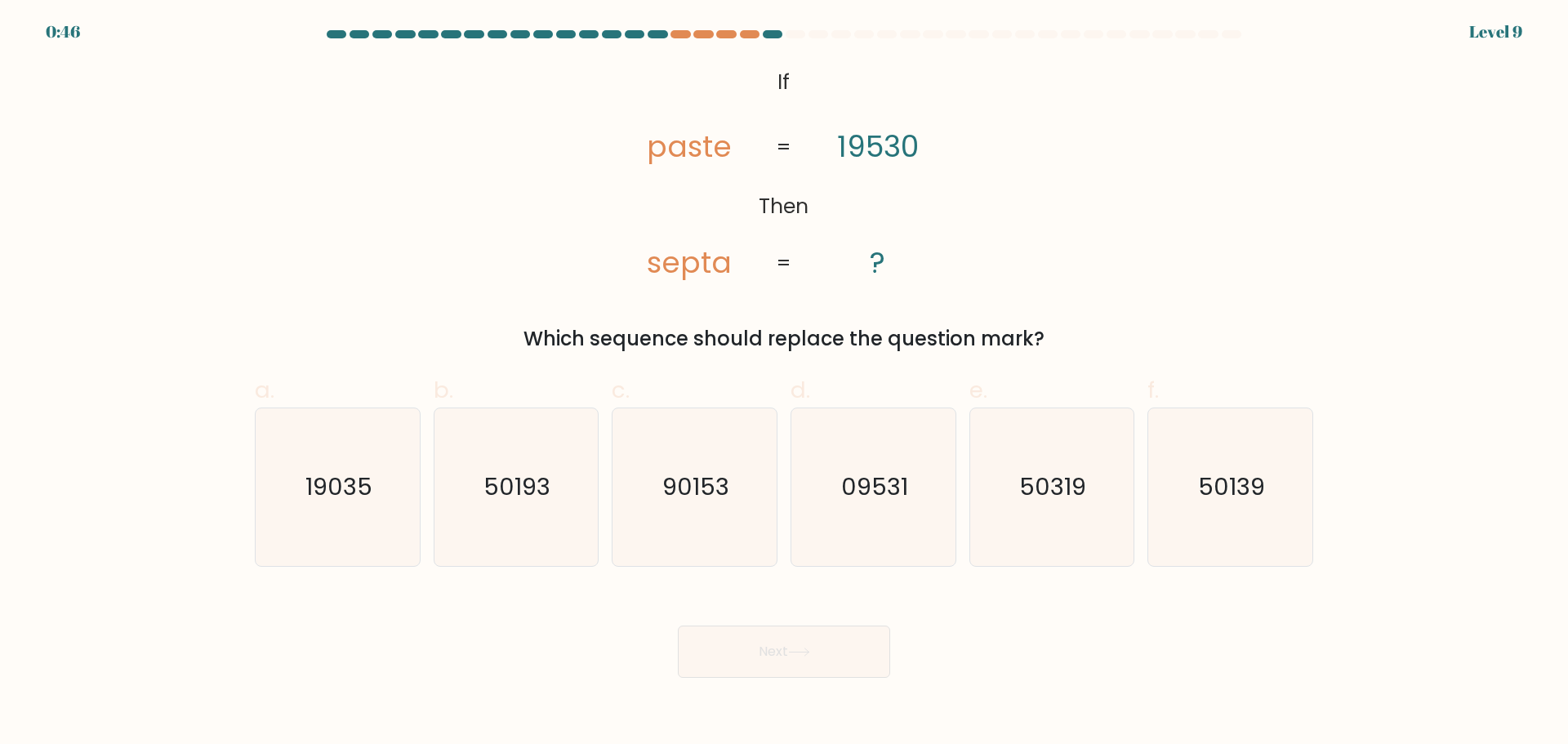
click at [232, 314] on form "If ?" at bounding box center [784, 354] width 1568 height 648
click at [243, 307] on form "If ?" at bounding box center [784, 354] width 1568 height 648
click at [1204, 495] on text "50139" at bounding box center [1232, 487] width 67 height 33
click at [784, 383] on input "f. 50139" at bounding box center [784, 377] width 1 height 11
radio input "true"
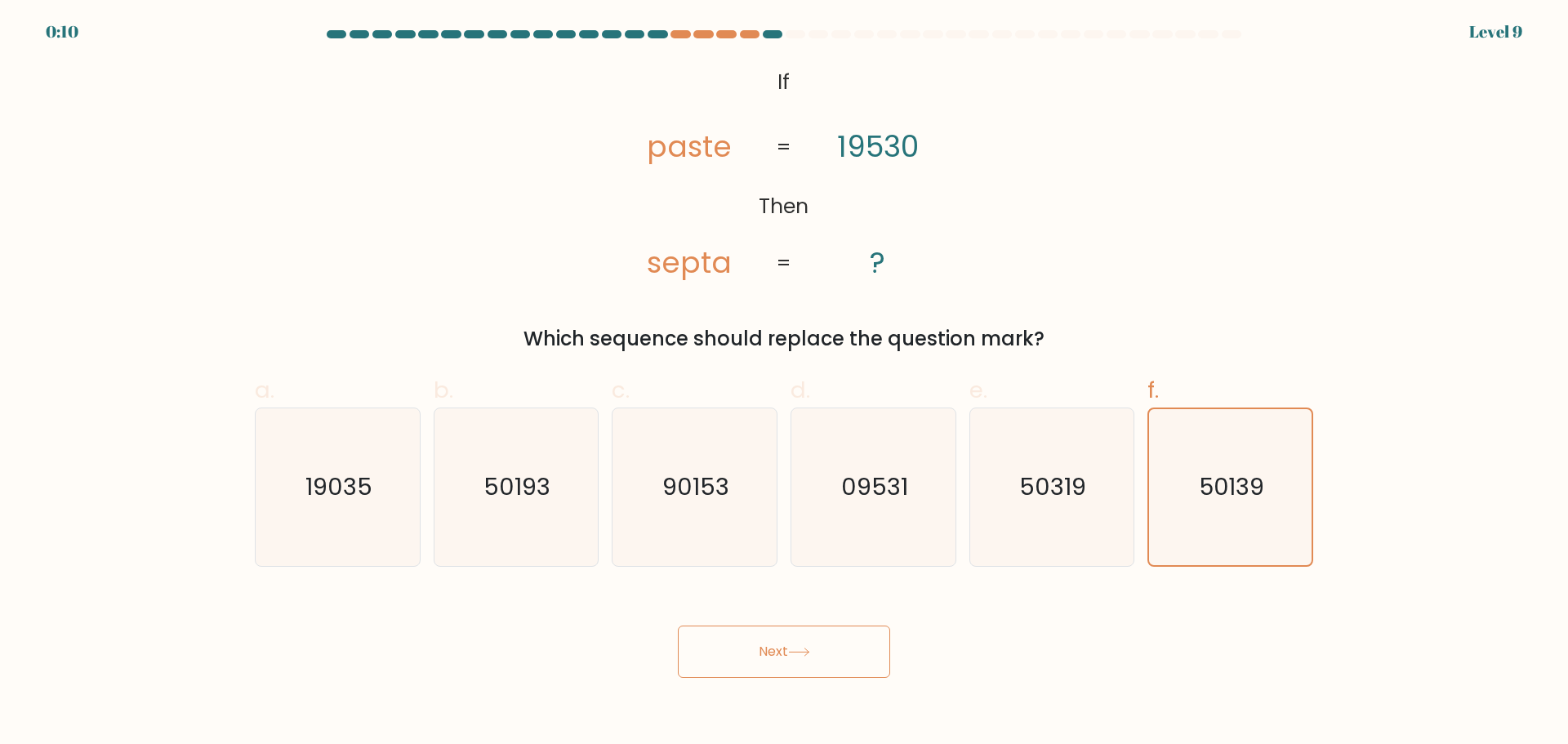
click at [780, 653] on button "Next" at bounding box center [784, 652] width 213 height 53
click at [771, 656] on button "Next" at bounding box center [784, 652] width 213 height 53
click at [1211, 505] on icon "50139" at bounding box center [1230, 487] width 156 height 156
click at [784, 383] on input "f. 50139" at bounding box center [784, 377] width 1 height 11
click at [851, 656] on button "Next" at bounding box center [784, 652] width 213 height 53
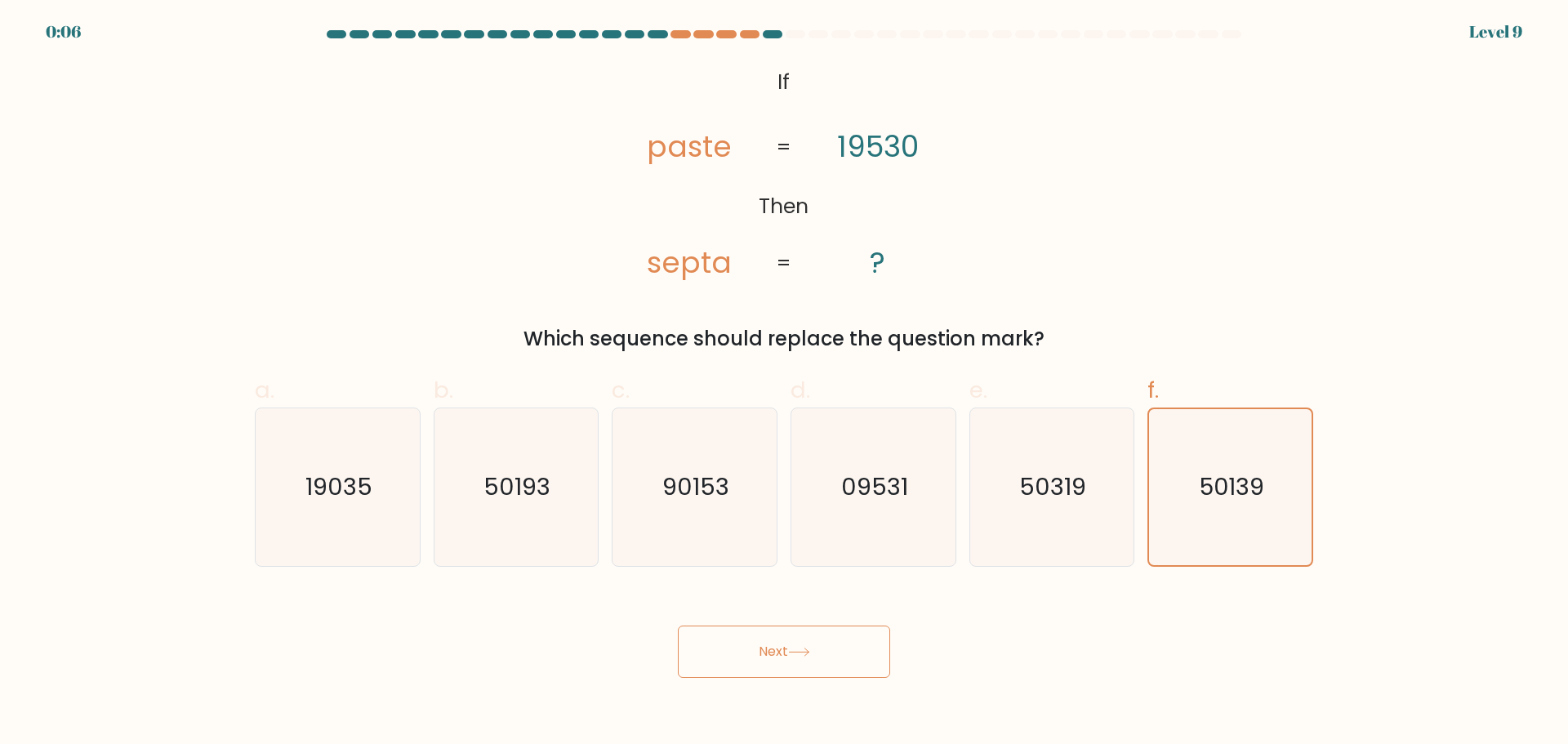
click at [851, 656] on button "Next" at bounding box center [784, 652] width 213 height 53
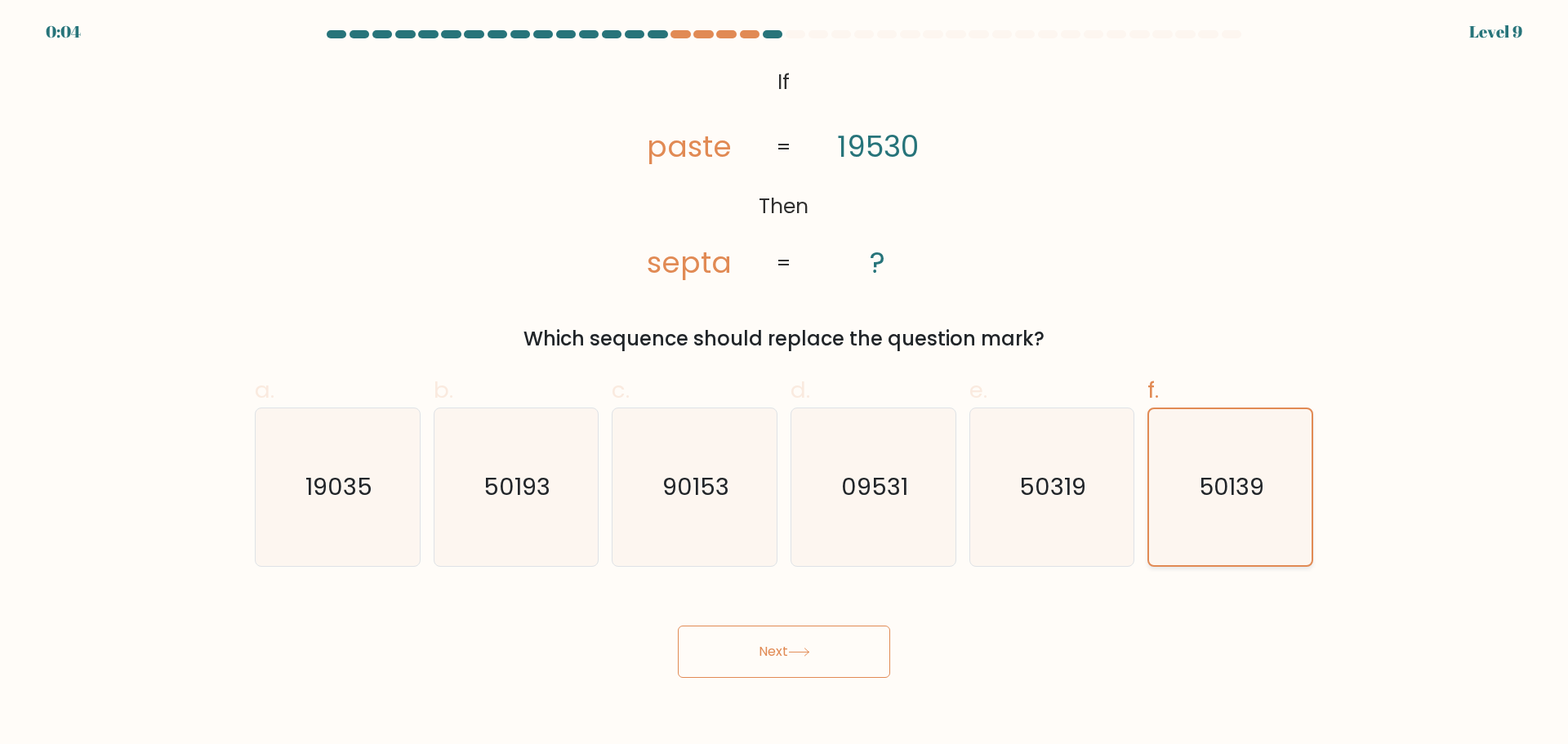
click at [1203, 458] on icon "50139" at bounding box center [1230, 487] width 156 height 156
click at [784, 383] on input "f. 50139" at bounding box center [784, 377] width 1 height 11
click at [1203, 458] on icon "50139" at bounding box center [1230, 487] width 156 height 156
click at [784, 383] on input "f. 50139" at bounding box center [784, 377] width 1 height 11
click at [1203, 458] on icon "50139" at bounding box center [1230, 487] width 156 height 156
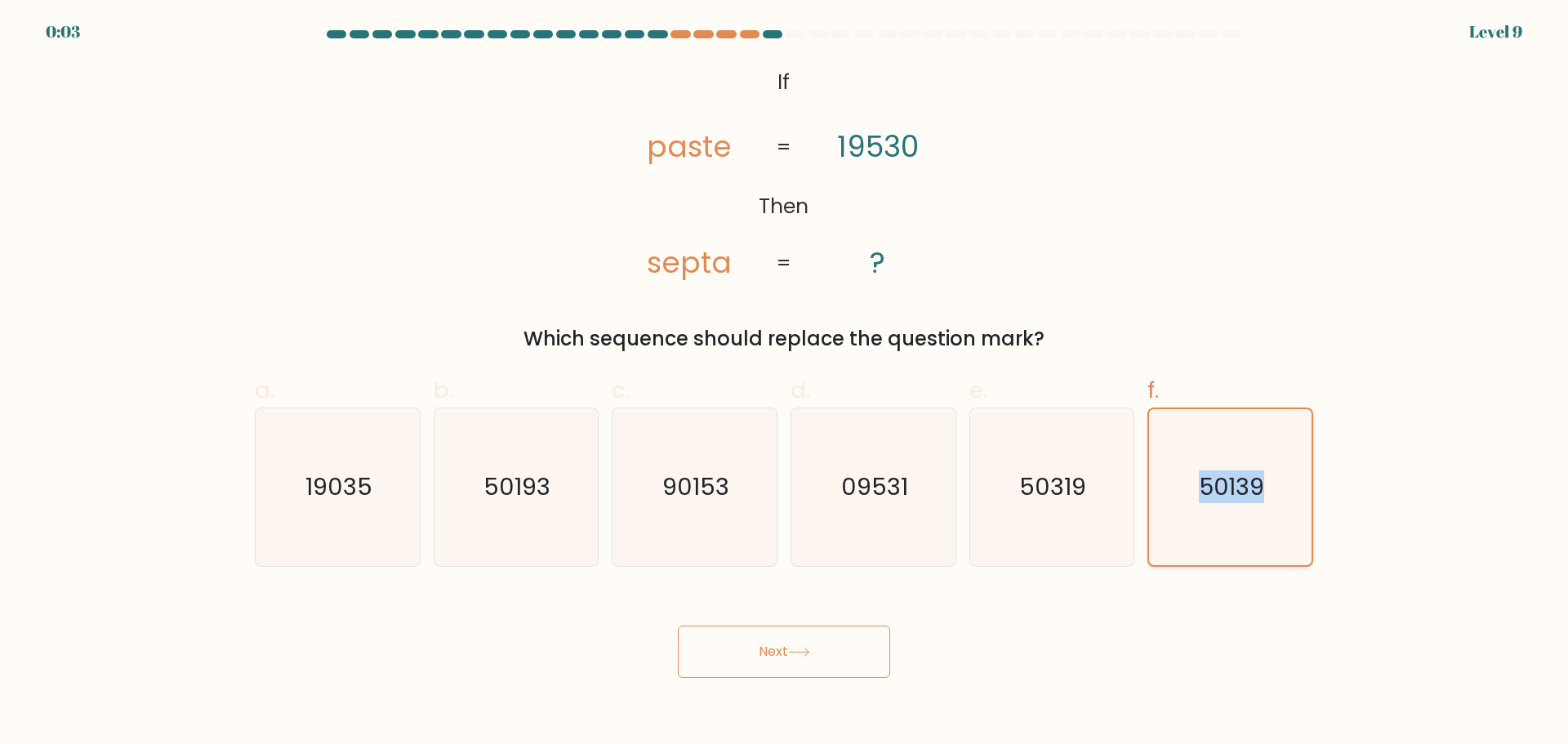
click at [784, 383] on input "f. 50139" at bounding box center [784, 377] width 1 height 11
click at [1187, 440] on icon "50139" at bounding box center [1230, 487] width 156 height 156
click at [784, 383] on input "f. 50139" at bounding box center [784, 377] width 1 height 11
click at [758, 652] on button "Next" at bounding box center [784, 652] width 213 height 53
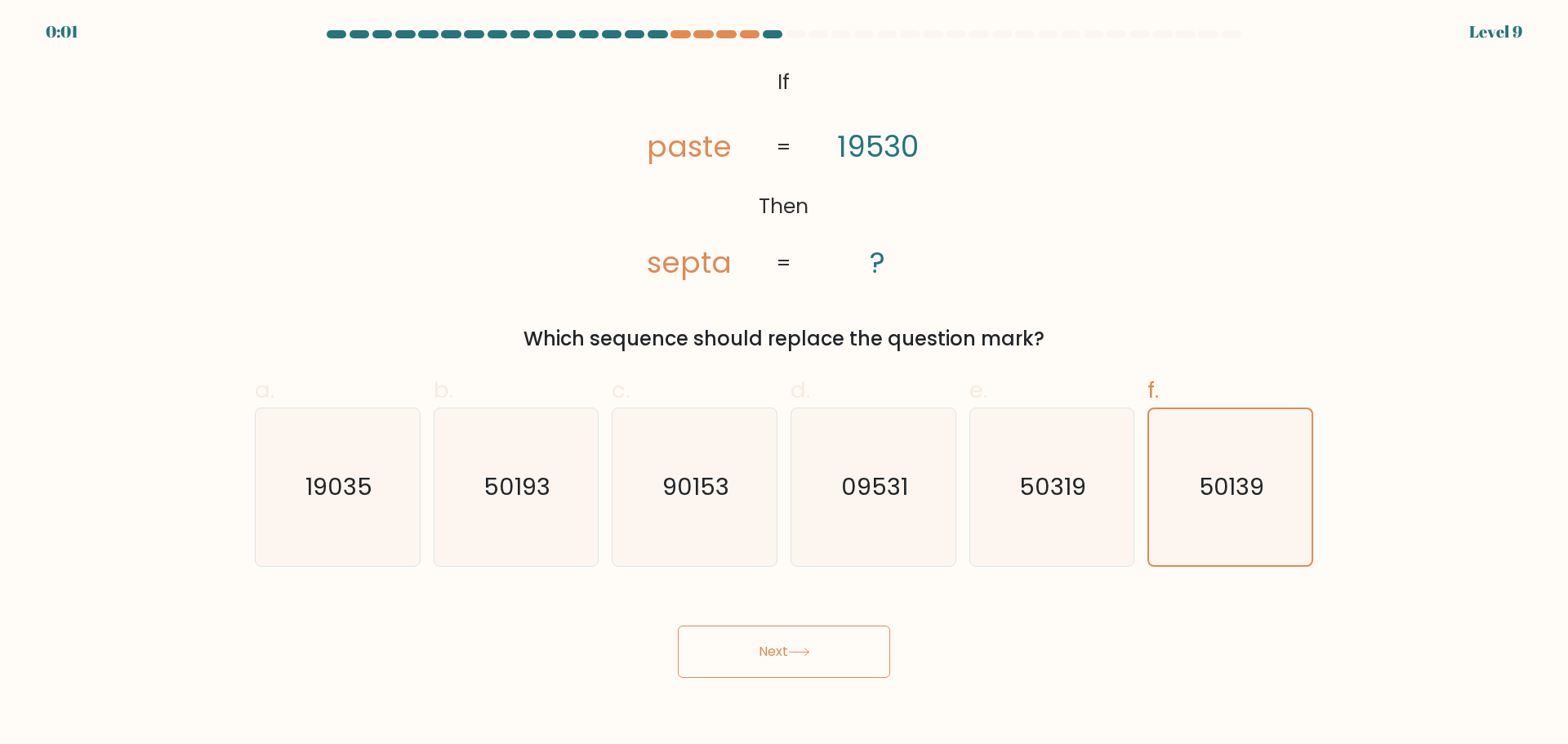
click at [758, 652] on button "Next" at bounding box center [784, 652] width 213 height 53
click at [166, 195] on form "If ?" at bounding box center [784, 354] width 1568 height 648
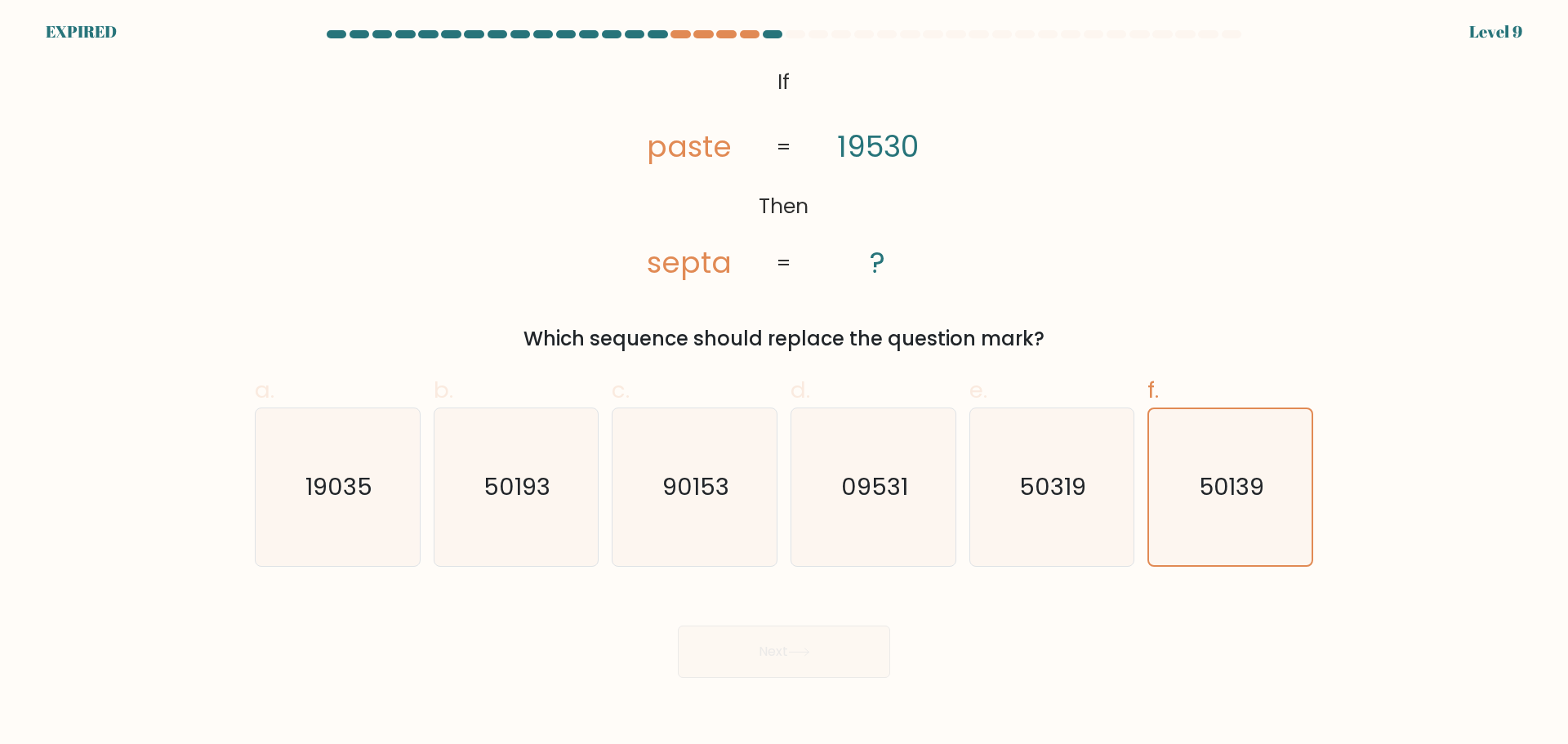
click at [163, 97] on form "If ?" at bounding box center [784, 354] width 1568 height 648
click at [182, 150] on form "If ?" at bounding box center [784, 354] width 1568 height 648
click at [183, 145] on form "If ?" at bounding box center [784, 354] width 1568 height 648
click at [779, 53] on form "If ?" at bounding box center [784, 354] width 1568 height 648
click at [770, 40] on div at bounding box center [784, 37] width 1078 height 15
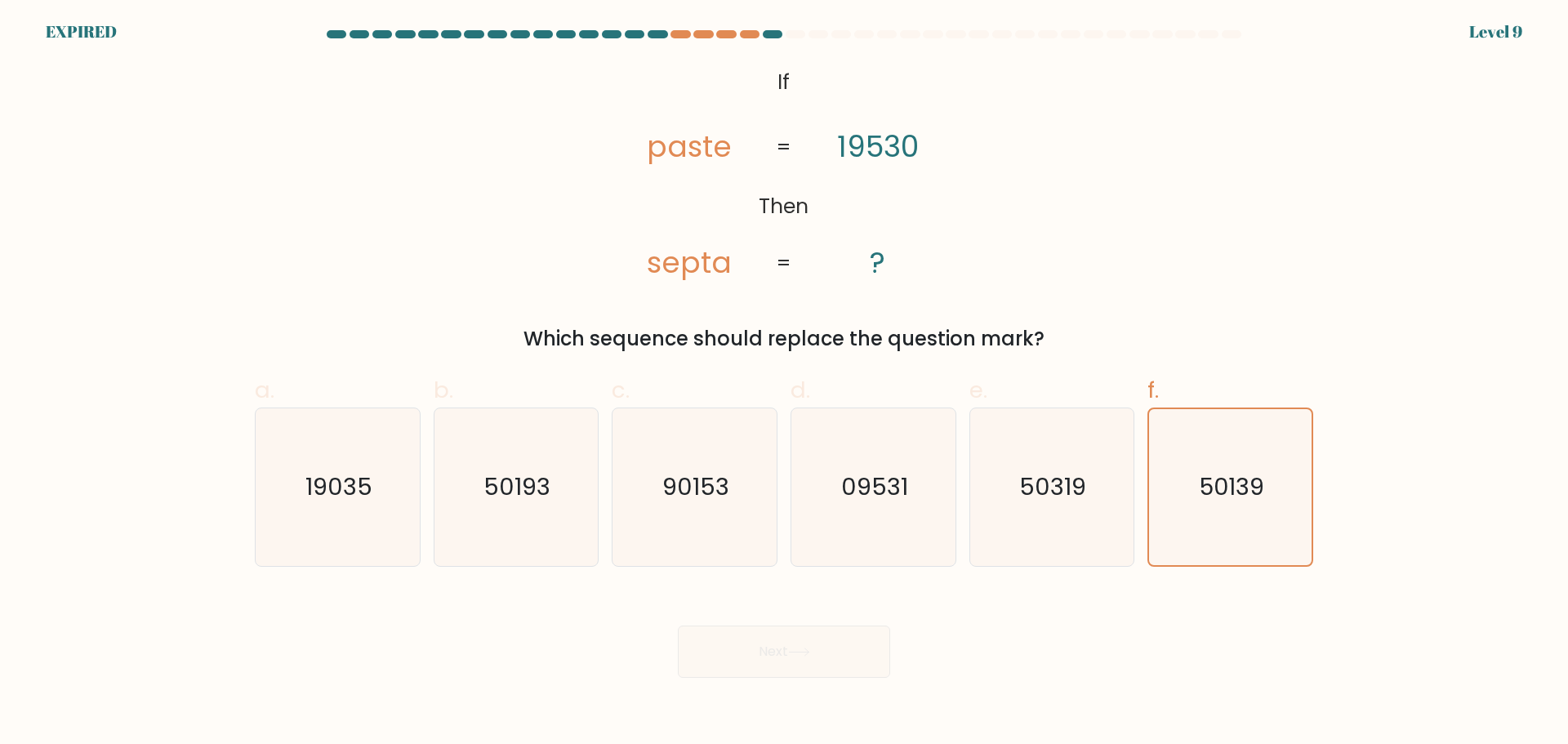
click at [770, 40] on div at bounding box center [784, 37] width 1078 height 15
click at [769, 40] on div at bounding box center [784, 37] width 1078 height 15
click at [174, 69] on form "If ?" at bounding box center [784, 354] width 1568 height 648
